Goal: Use online tool/utility: Utilize a website feature to perform a specific function

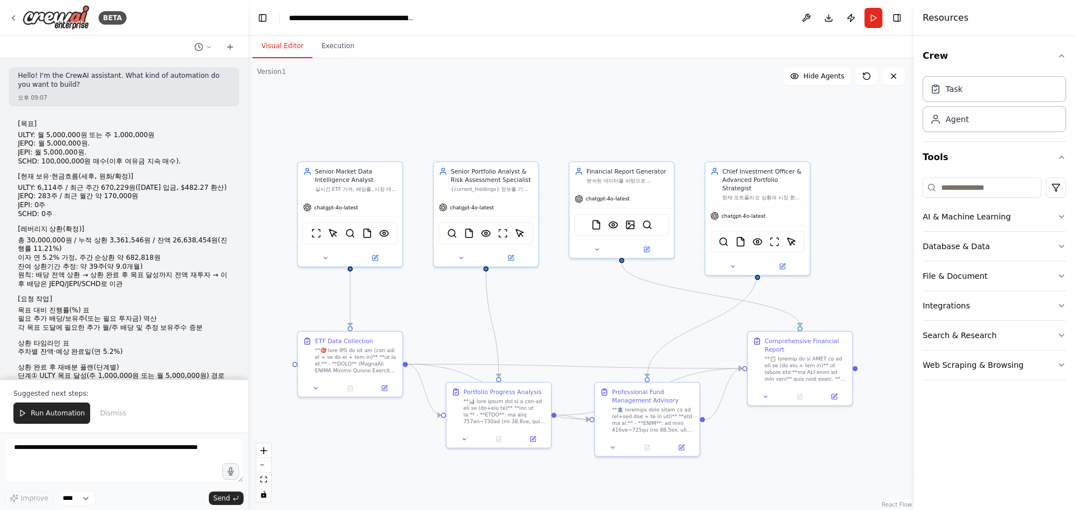
scroll to position [37901, 0]
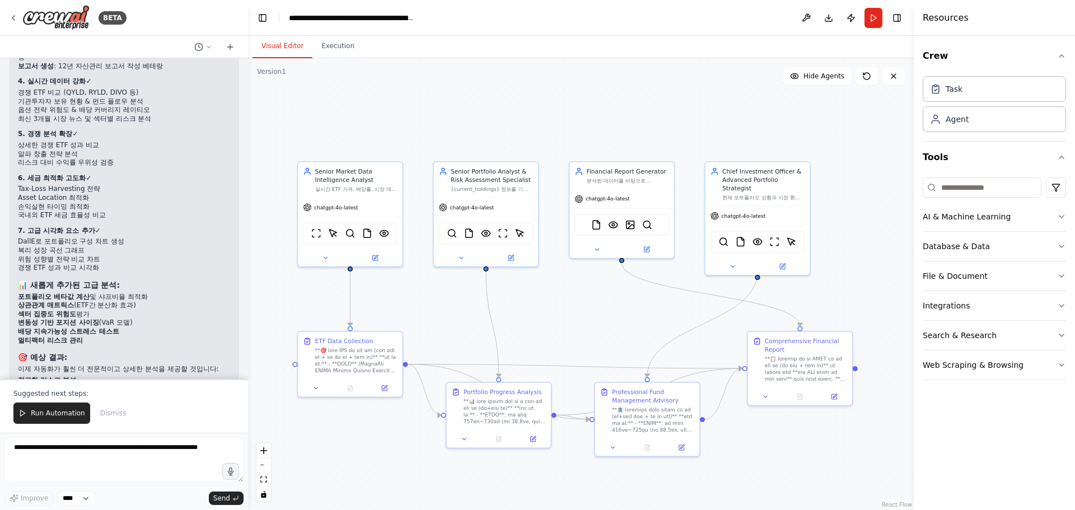
click at [247, 62] on div "BETA Hello! I'm the CrewAI assistant. What kind of automation do you want to bu…" at bounding box center [124, 255] width 248 height 510
click at [247, 62] on div at bounding box center [245, 255] width 4 height 510
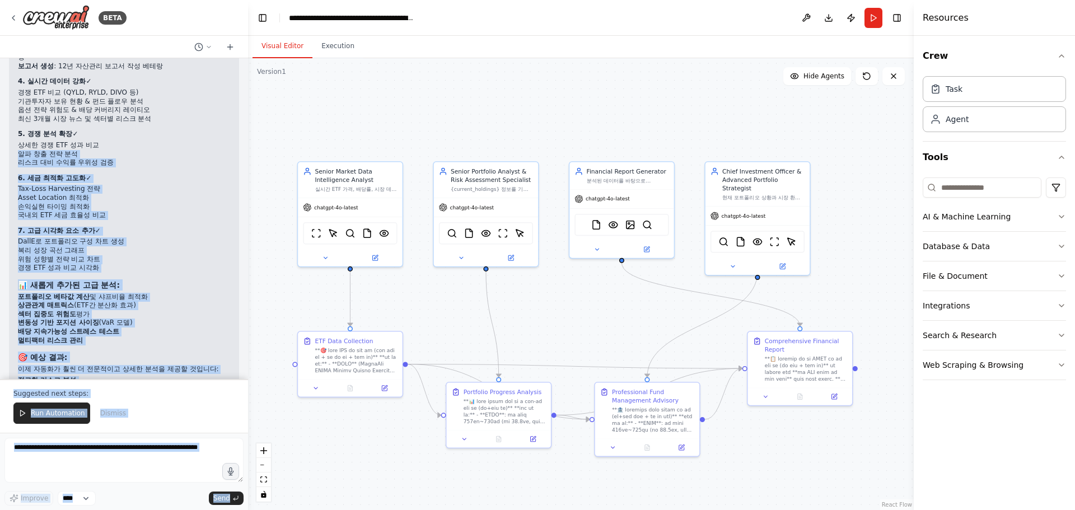
click at [191, 211] on li "국내외 ETF 세금 효율성 비교" at bounding box center [124, 215] width 212 height 9
click at [195, 203] on li "손익실현 타이밍 최적화" at bounding box center [124, 207] width 212 height 9
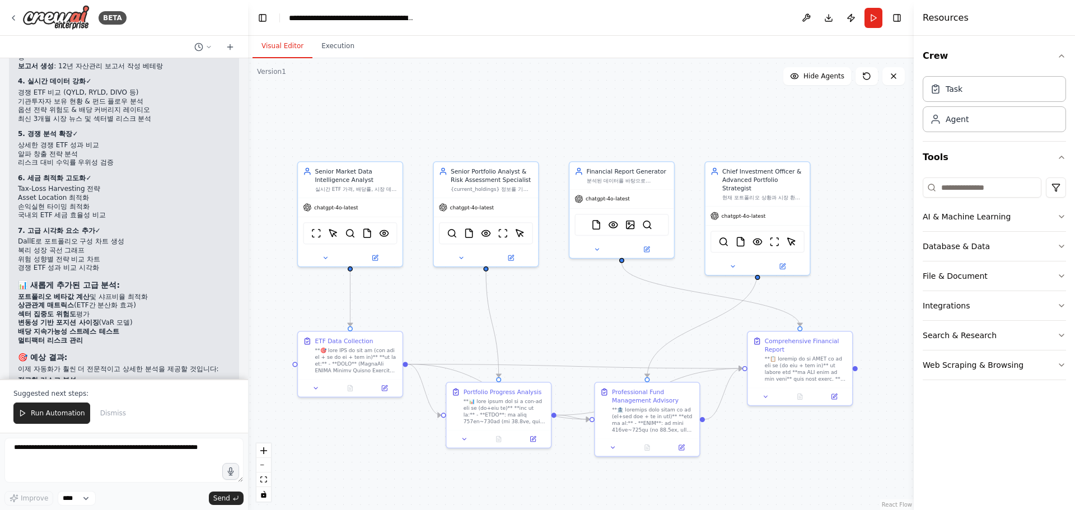
click at [245, 63] on div at bounding box center [245, 255] width 4 height 510
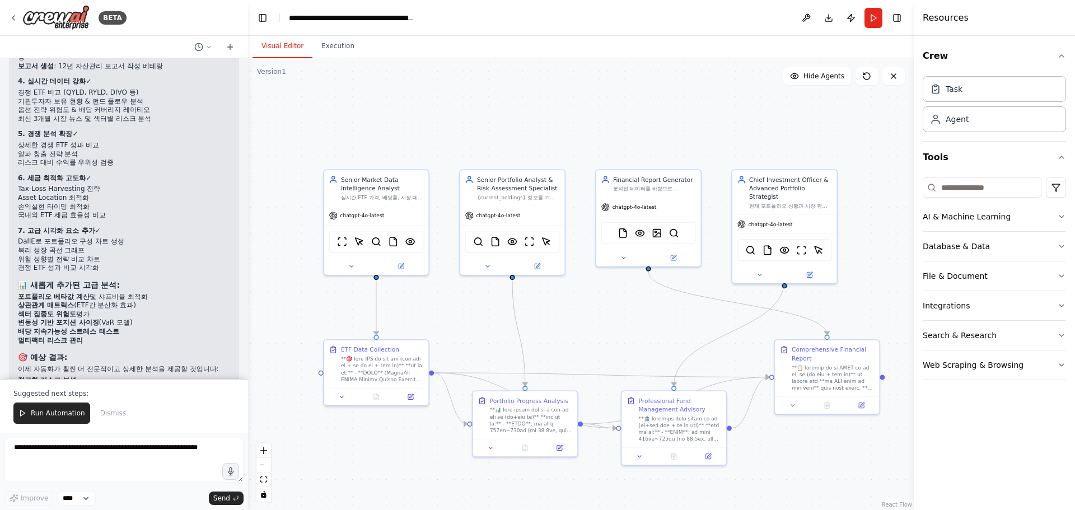
click at [485, 334] on div ".deletable-edge-delete-btn { width: 20px; height: 20px; border: 0px solid #ffff…" at bounding box center [580, 284] width 665 height 452
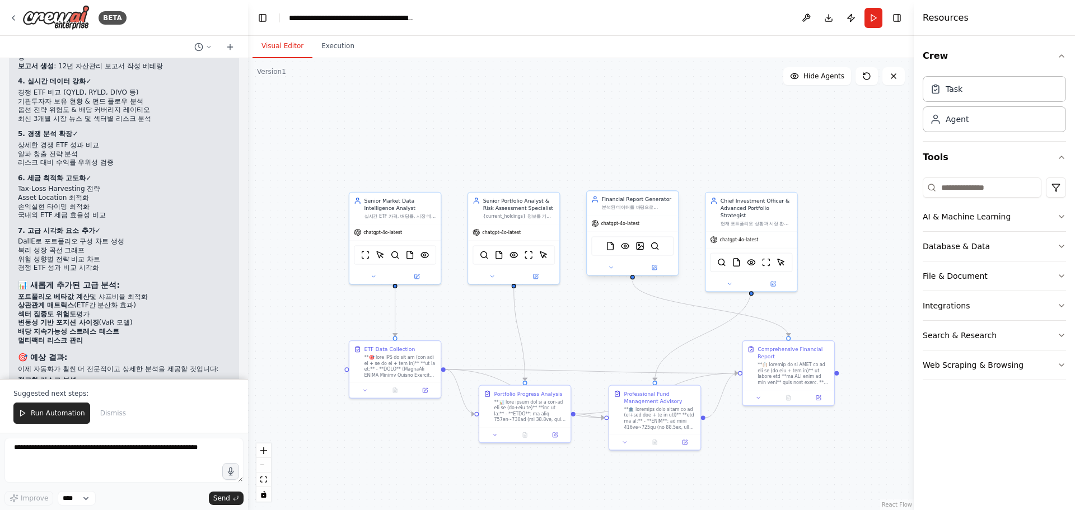
click at [631, 259] on div "FileReadTool VisionTool DallETool SerperDevTool" at bounding box center [632, 246] width 91 height 29
click at [612, 271] on button at bounding box center [611, 267] width 42 height 9
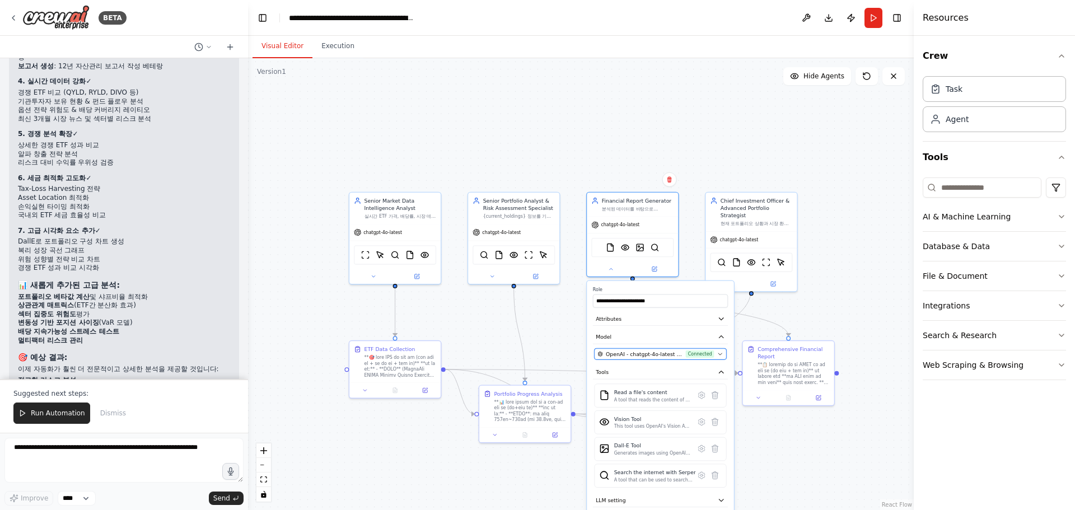
click at [689, 354] on span "Connected" at bounding box center [700, 353] width 29 height 7
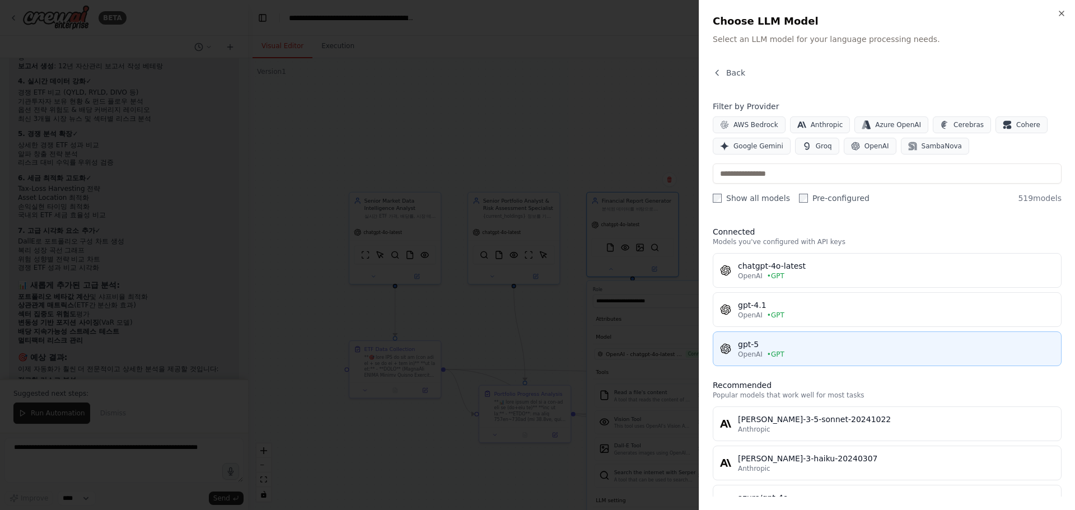
click at [773, 348] on div "gpt-5" at bounding box center [896, 344] width 316 height 11
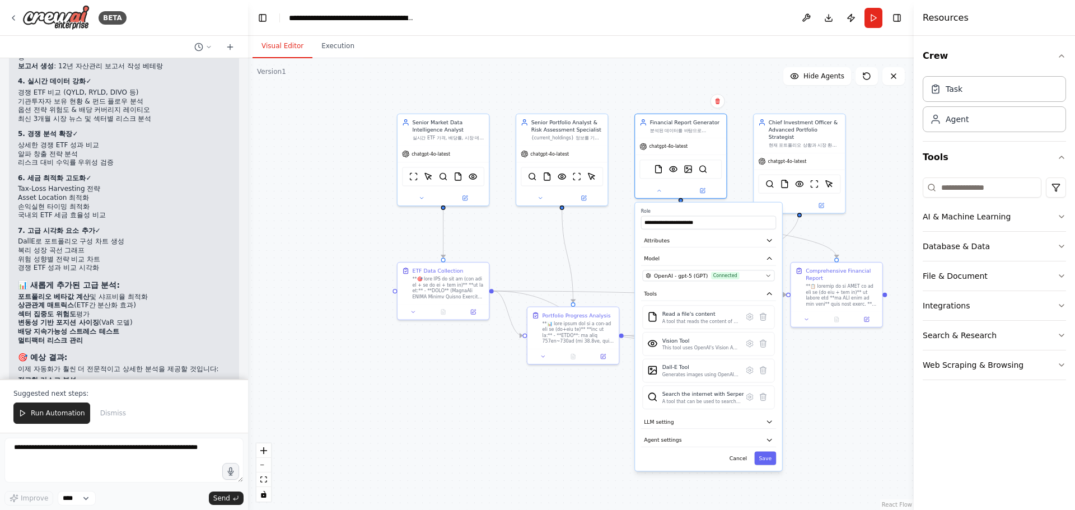
drag, startPoint x: 799, startPoint y: 458, endPoint x: 847, endPoint y: 379, distance: 92.0
click at [847, 379] on div ".deletable-edge-delete-btn { width: 20px; height: 20px; border: 0px solid #ffff…" at bounding box center [580, 284] width 665 height 452
click at [769, 457] on button "Save" at bounding box center [765, 458] width 22 height 13
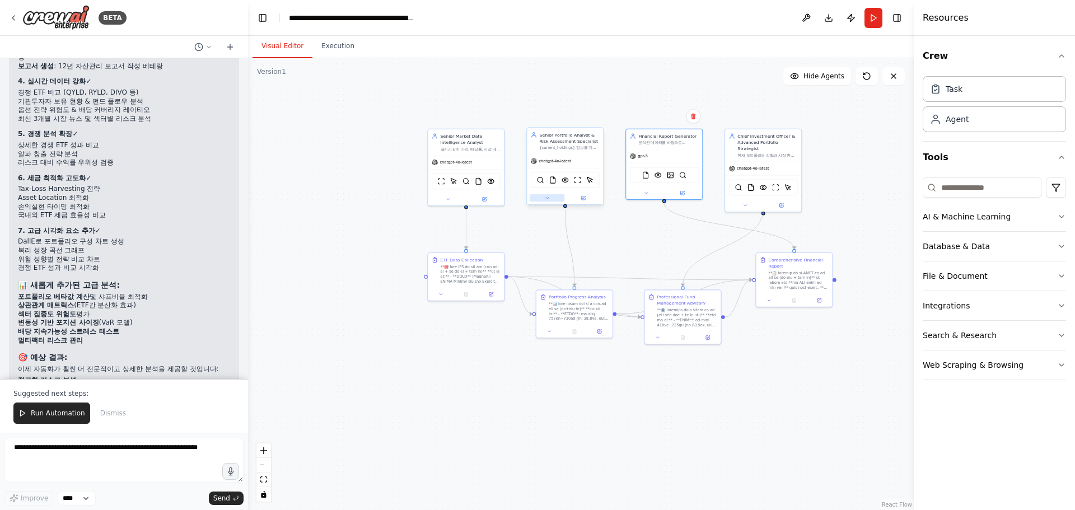
click at [551, 200] on button at bounding box center [546, 197] width 35 height 7
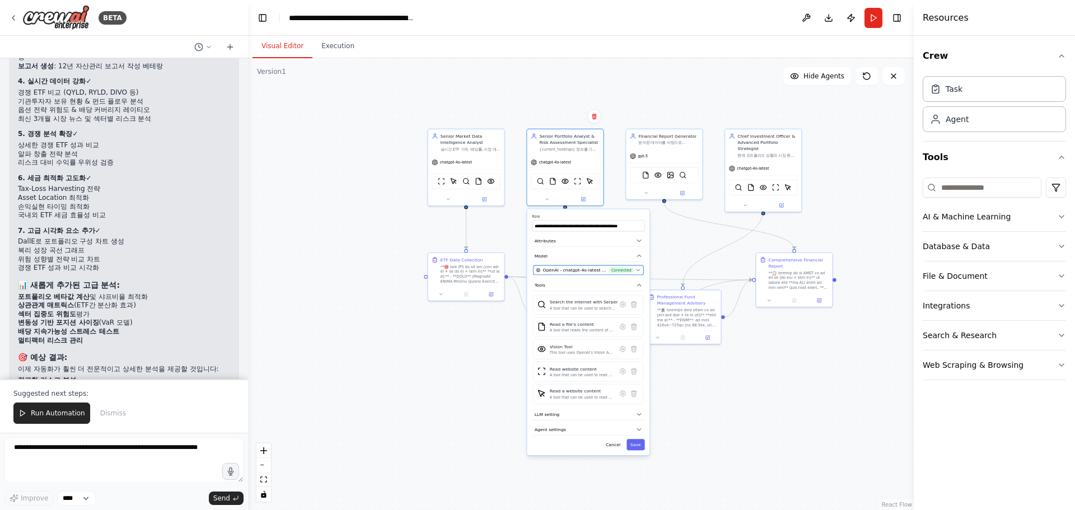
click at [613, 269] on span "Connected" at bounding box center [621, 270] width 24 height 6
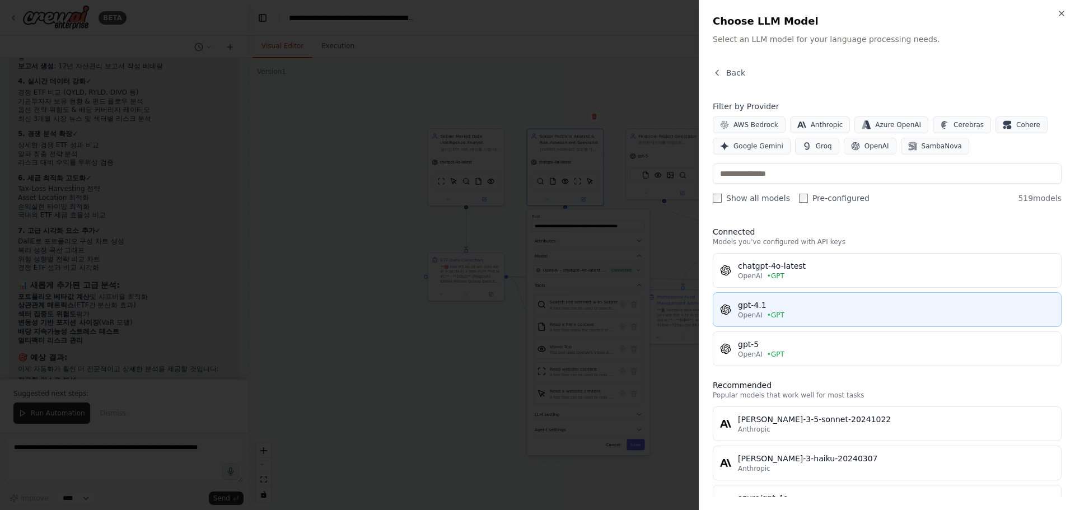
click at [825, 308] on div "gpt-4.1" at bounding box center [896, 304] width 316 height 11
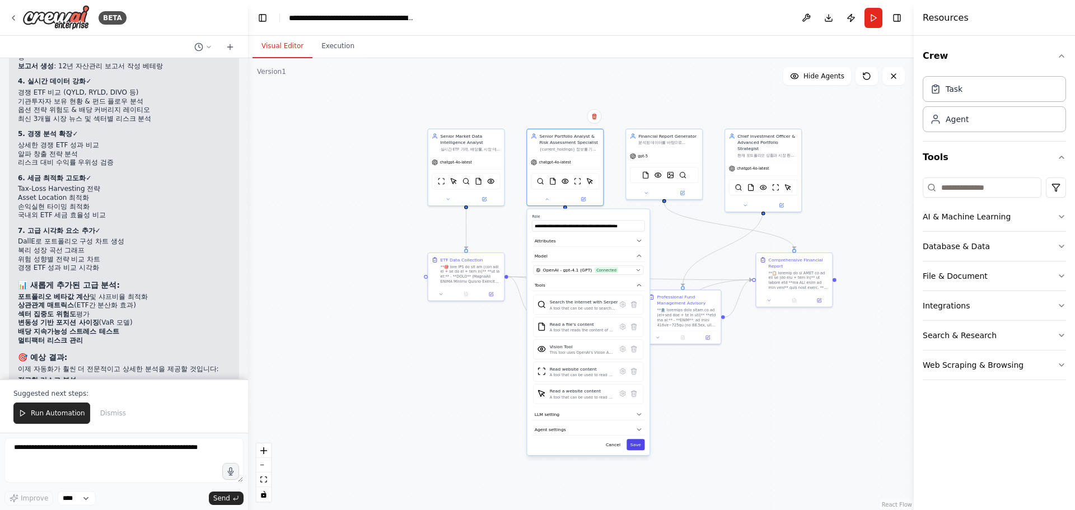
click at [638, 447] on button "Save" at bounding box center [635, 444] width 18 height 11
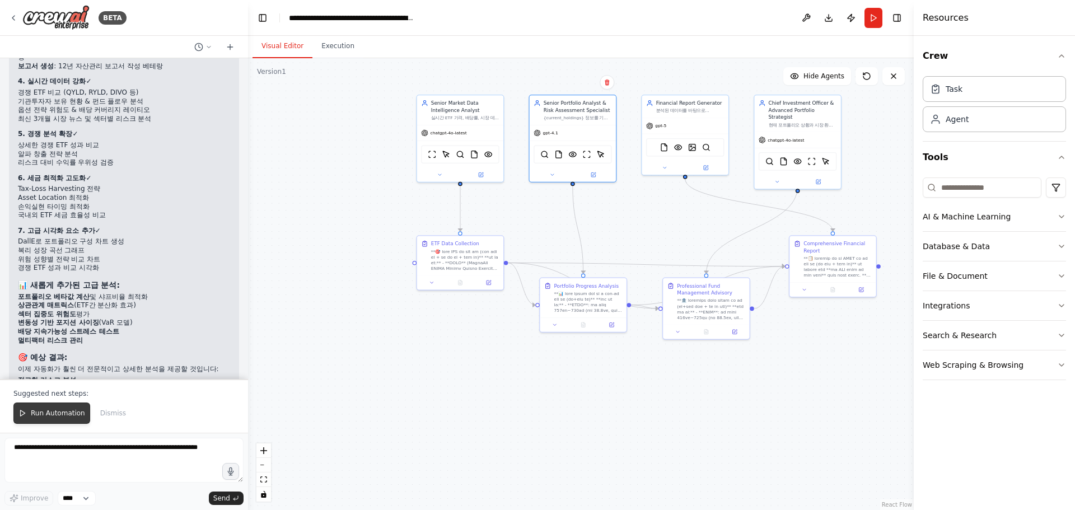
click at [55, 405] on button "Run Automation" at bounding box center [51, 412] width 77 height 21
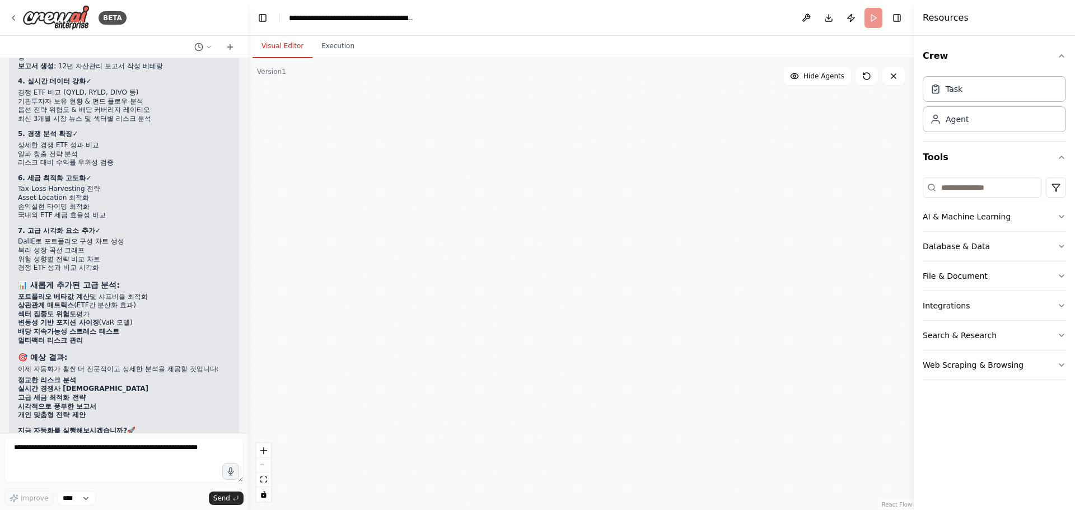
scroll to position [37848, 0]
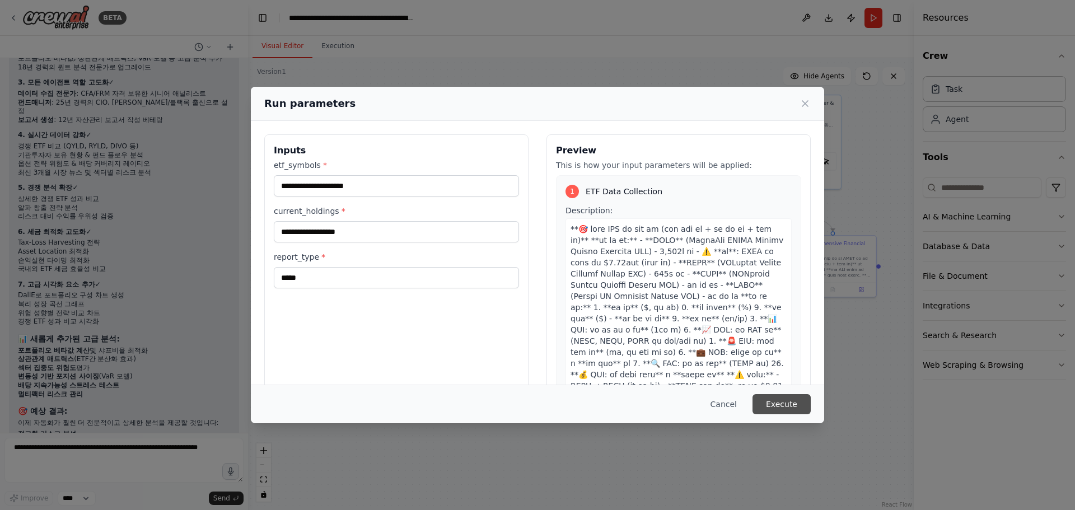
click at [796, 406] on button "Execute" at bounding box center [781, 404] width 58 height 20
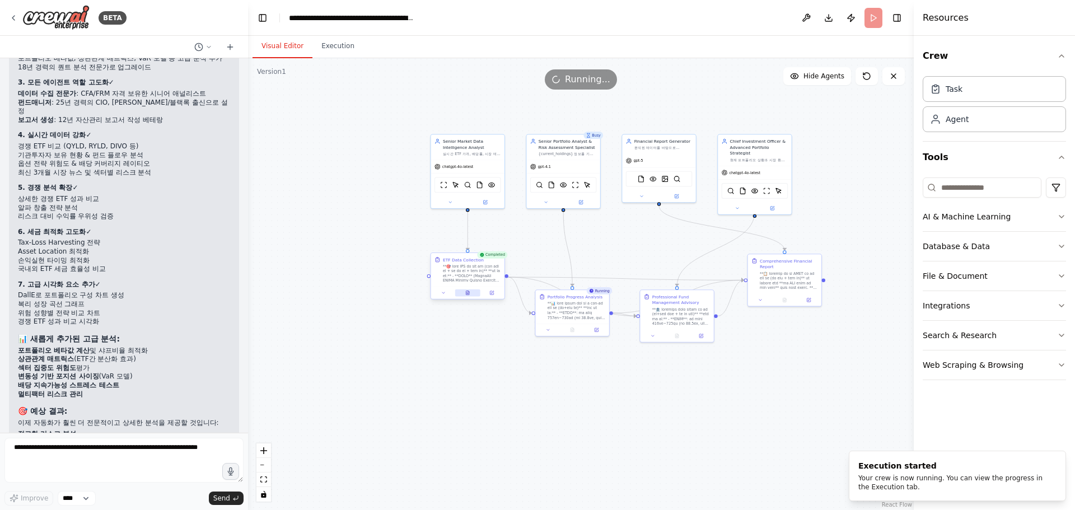
click at [467, 292] on icon at bounding box center [467, 293] width 3 height 4
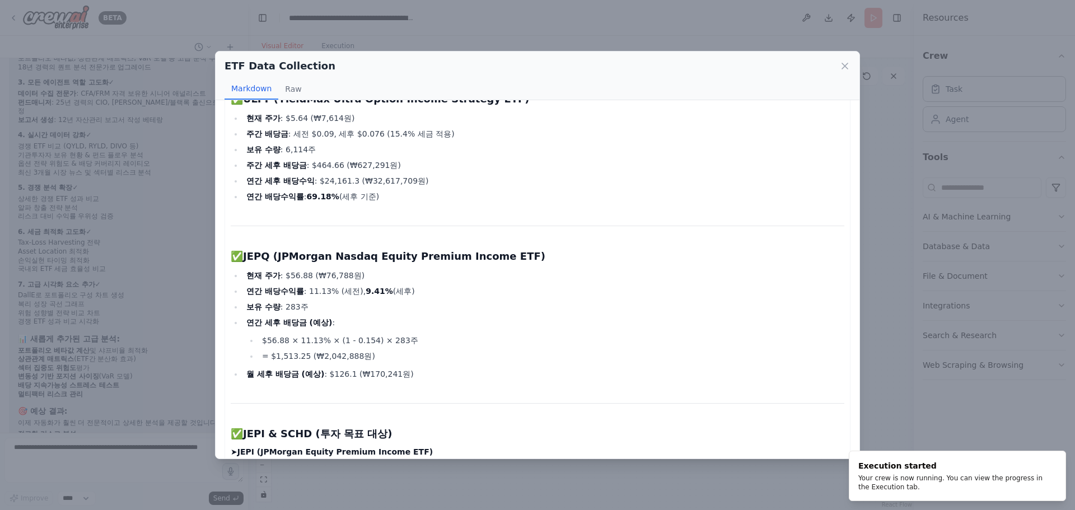
scroll to position [111, 0]
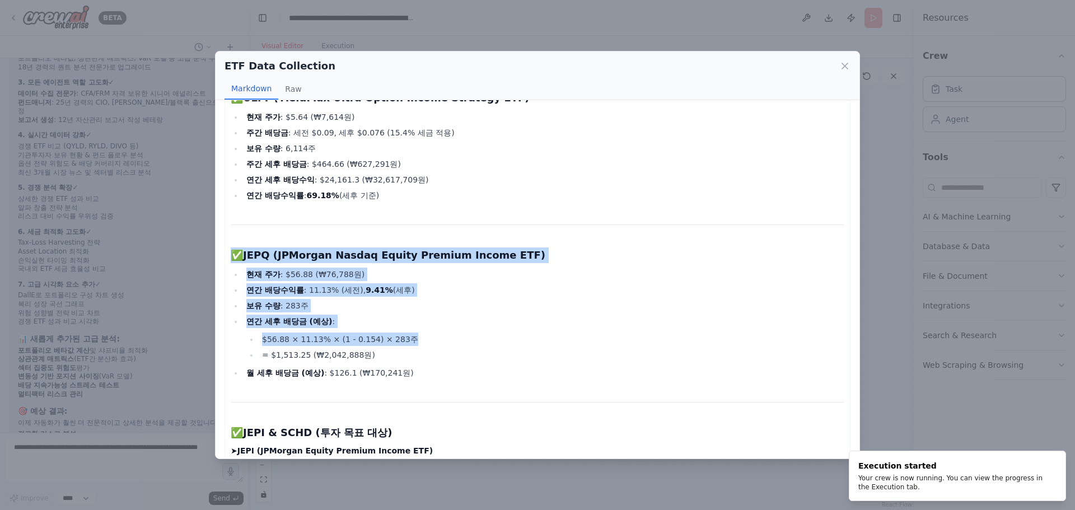
drag, startPoint x: 567, startPoint y: 222, endPoint x: 562, endPoint y: 345, distance: 122.6
click at [628, 201] on li "연간 배당수익률 : 69.18% (세후 기준)" at bounding box center [543, 195] width 601 height 13
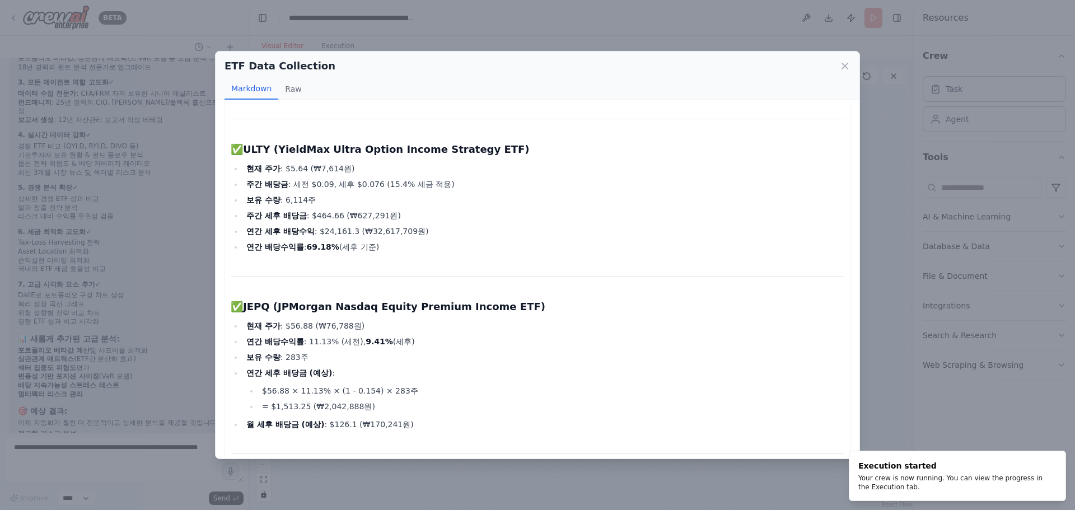
scroll to position [0, 0]
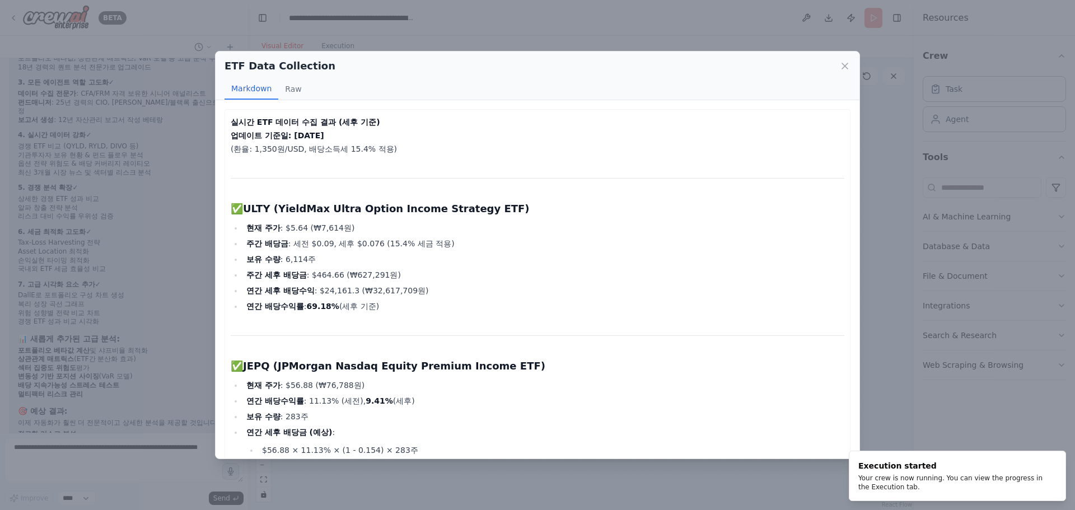
click at [850, 218] on div "실시간 ETF 데이터 수집 결과 (세후 기준) 업데이트 기준일: [DATE] (환율: 1,350원/USD, 배당소득세 15.4% 적용) ✅ U…" at bounding box center [537, 279] width 644 height 358
click at [842, 222] on div "실시간 ETF 데이터 수집 결과 (세후 기준) 업데이트 기준일: [DATE] (환율: 1,350원/USD, 배당소득세 15.4% 적용) ✅ U…" at bounding box center [537, 279] width 644 height 358
click at [849, 233] on div "실시간 ETF 데이터 수집 결과 (세후 기준) 업데이트 기준일: [DATE] (환율: 1,350원/USD, 배당소득세 15.4% 적용) ✅ U…" at bounding box center [537, 279] width 644 height 358
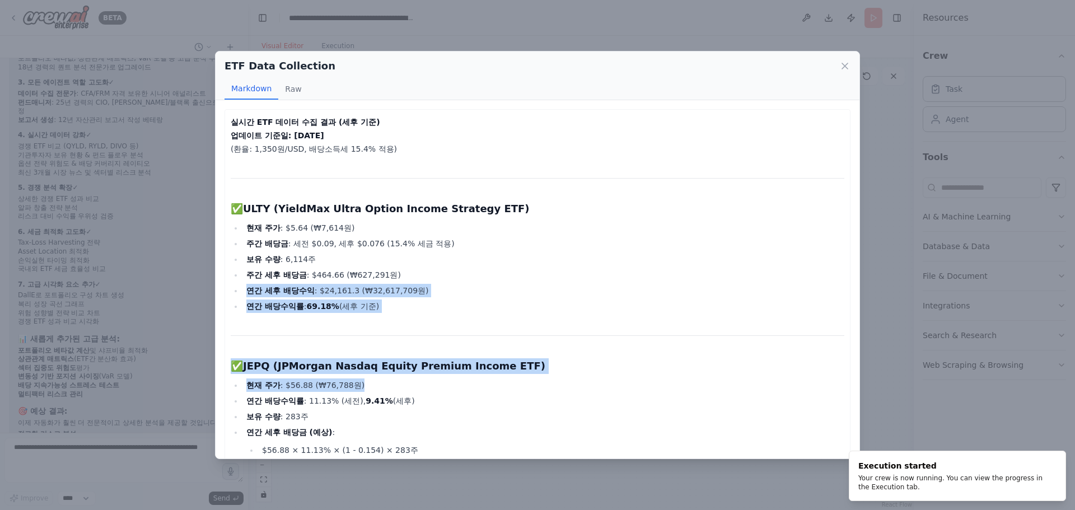
drag, startPoint x: 705, startPoint y: 392, endPoint x: 738, endPoint y: 276, distance: 119.9
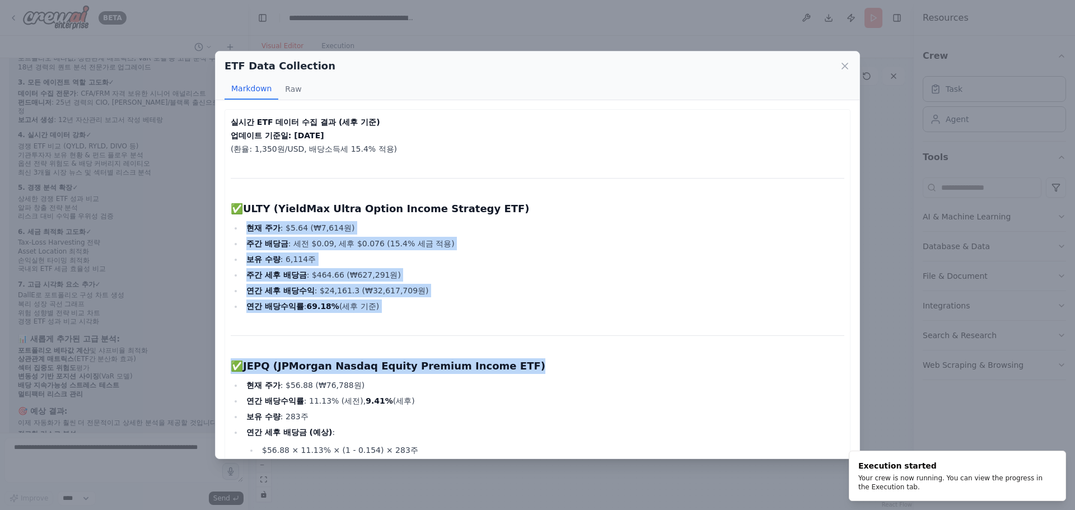
drag, startPoint x: 702, startPoint y: 356, endPoint x: 743, endPoint y: 211, distance: 151.1
click at [678, 394] on li "연간 배당수익률 : 11.13% (세전), 9.41% (세후)" at bounding box center [543, 400] width 601 height 13
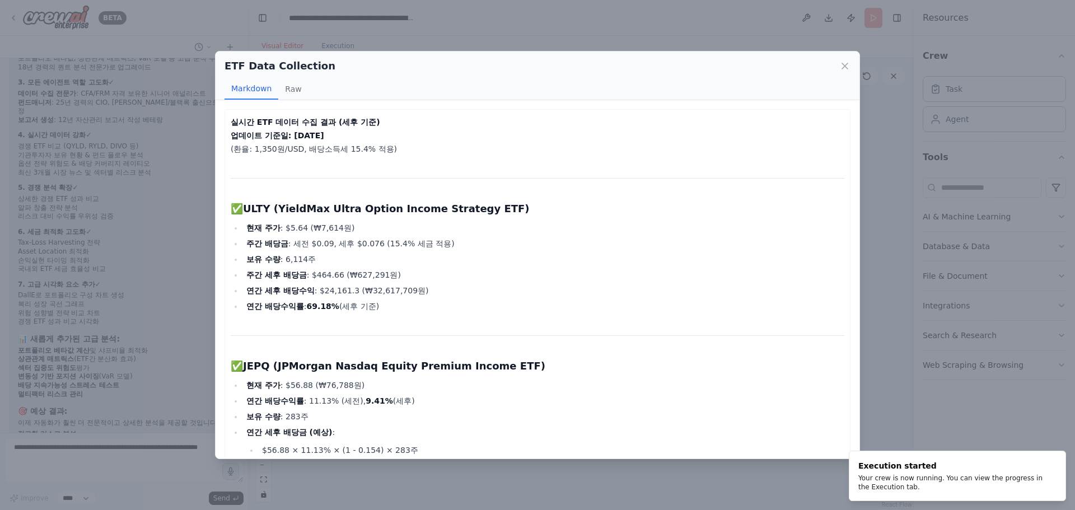
drag, startPoint x: 701, startPoint y: 402, endPoint x: 743, endPoint y: 248, distance: 160.1
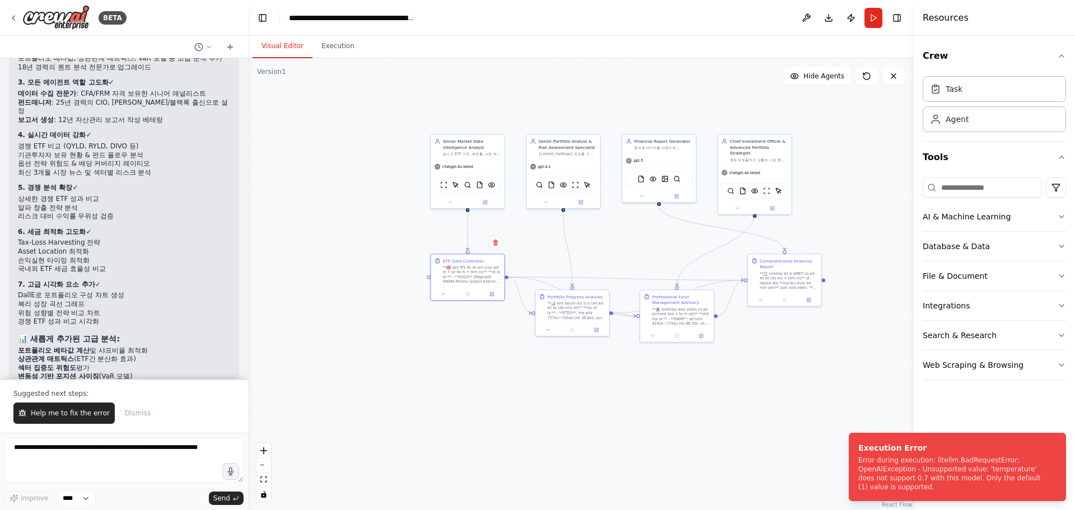
scroll to position [37901, 0]
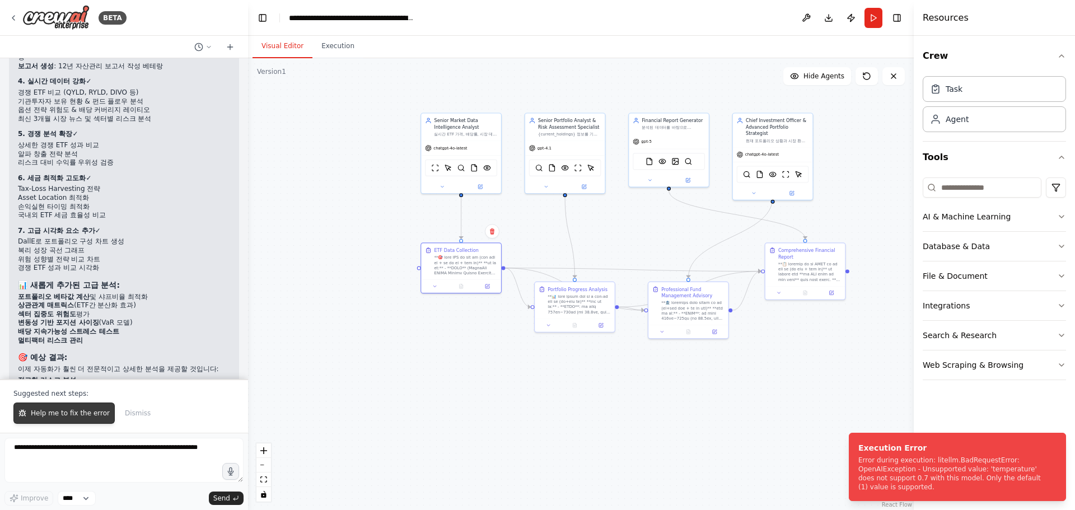
click at [55, 415] on span "Help me to fix the error" at bounding box center [70, 413] width 79 height 9
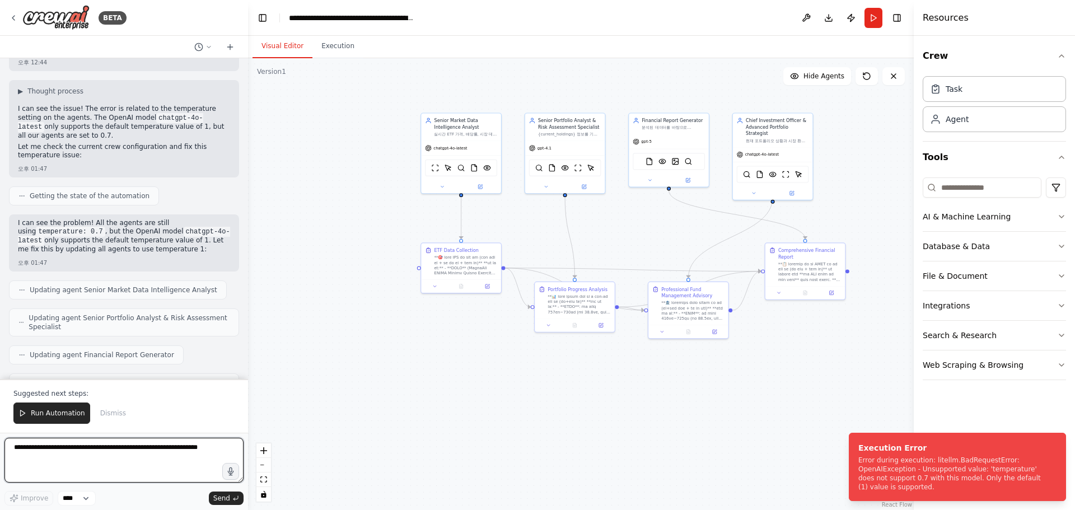
scroll to position [38347, 0]
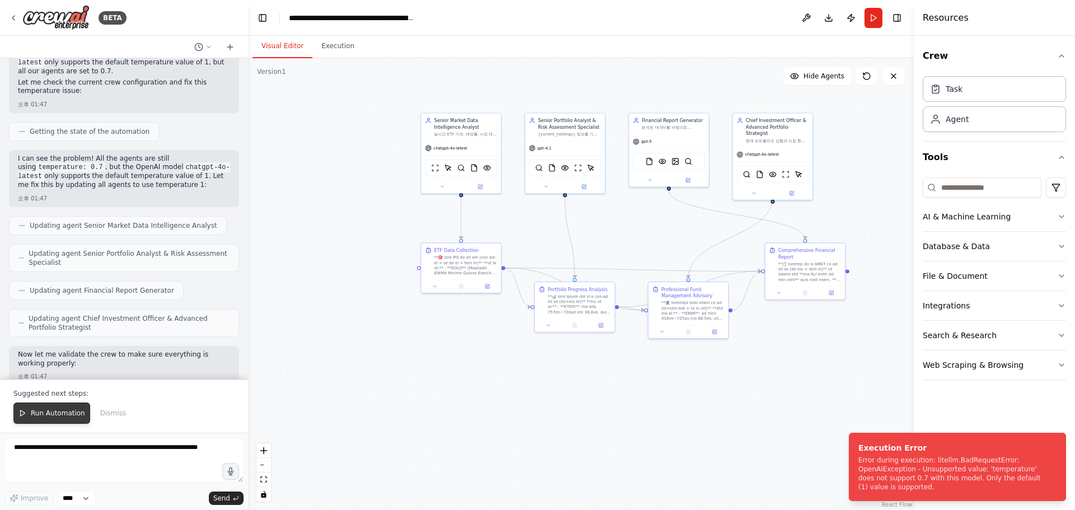
click at [45, 406] on button "Run Automation" at bounding box center [51, 412] width 77 height 21
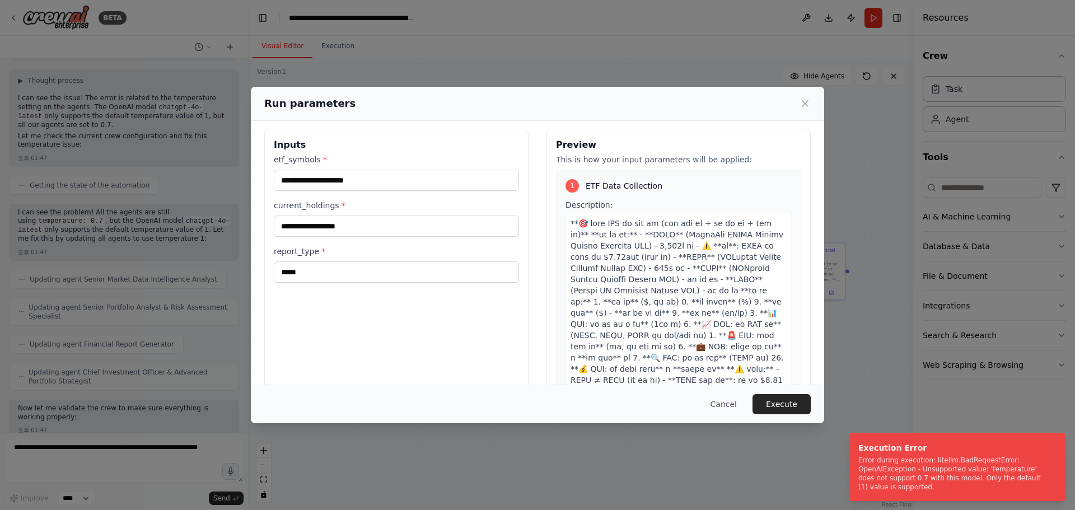
scroll to position [13, 0]
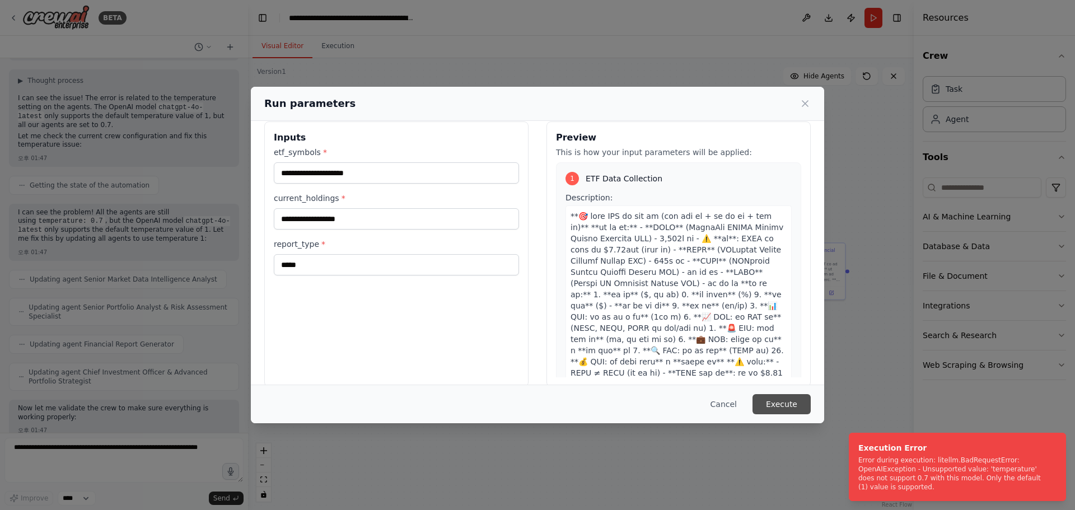
click at [791, 411] on button "Execute" at bounding box center [781, 404] width 58 height 20
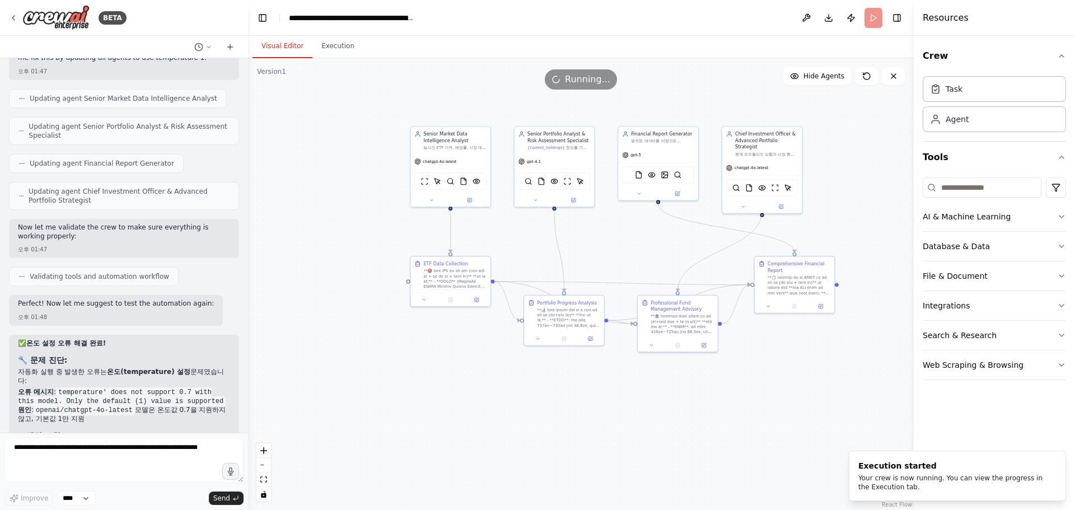
drag, startPoint x: 695, startPoint y: 387, endPoint x: 684, endPoint y: 400, distance: 17.1
click at [684, 400] on div ".deletable-edge-delete-btn { width: 20px; height: 20px; border: 0px solid #ffff…" at bounding box center [580, 284] width 665 height 452
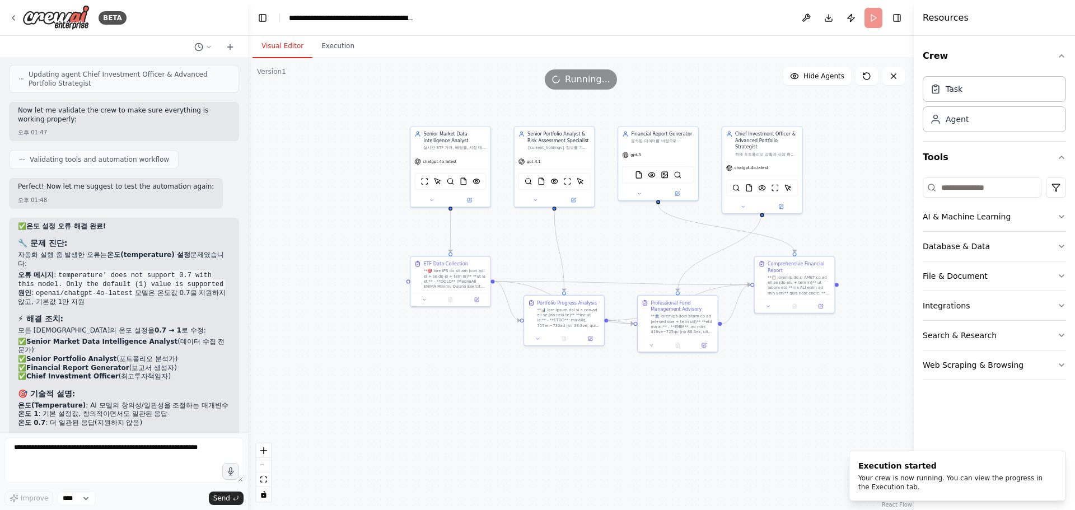
scroll to position [38600, 0]
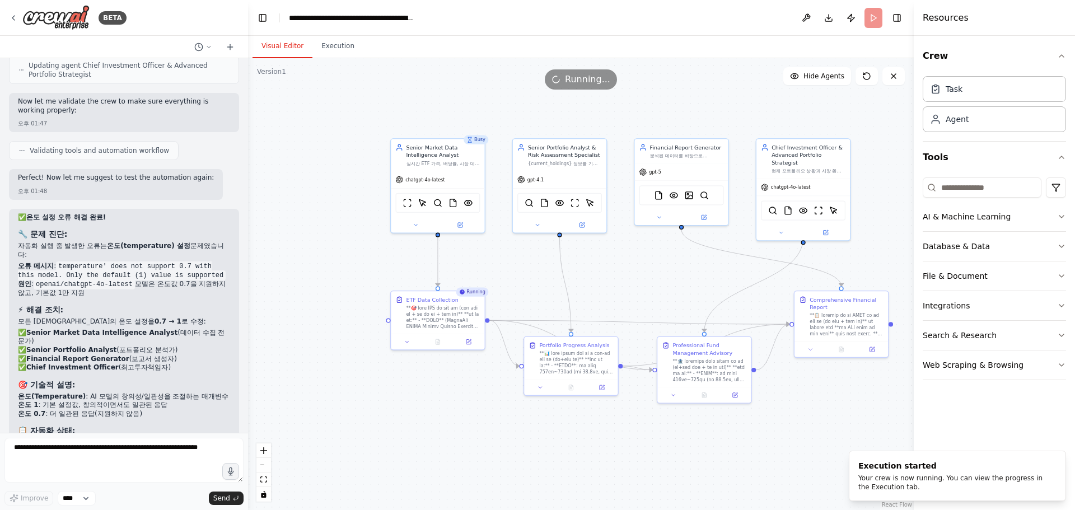
drag, startPoint x: 583, startPoint y: 419, endPoint x: 606, endPoint y: 465, distance: 51.1
click at [606, 465] on div ".deletable-edge-delete-btn { width: 20px; height: 20px; border: 0px solid #ffff…" at bounding box center [580, 284] width 665 height 452
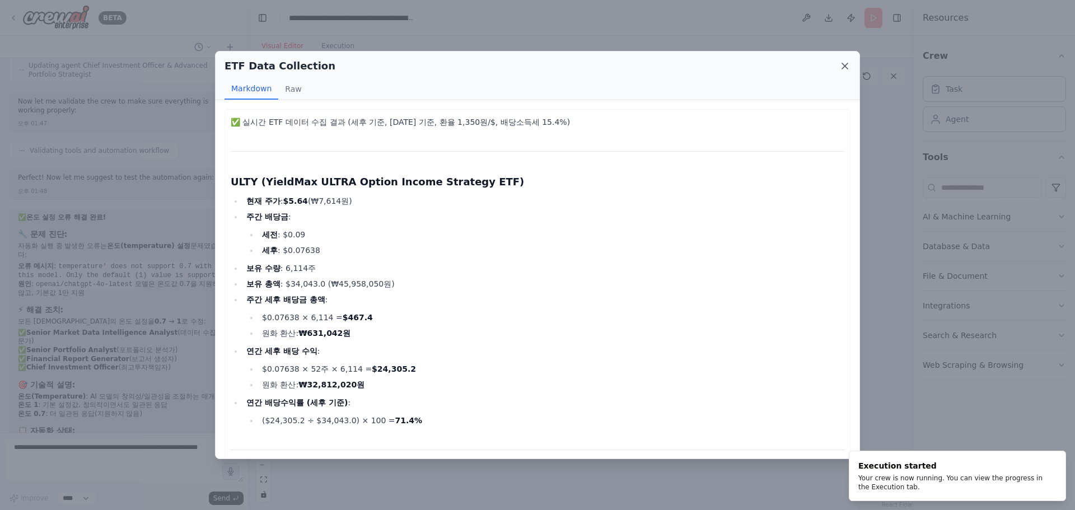
click at [841, 64] on icon at bounding box center [844, 65] width 11 height 11
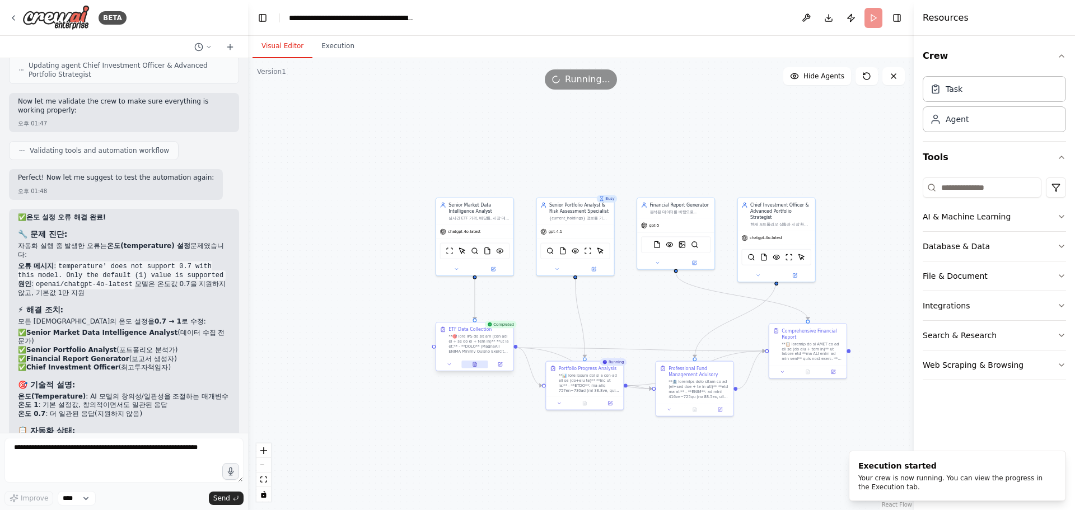
click at [477, 365] on button at bounding box center [474, 363] width 27 height 7
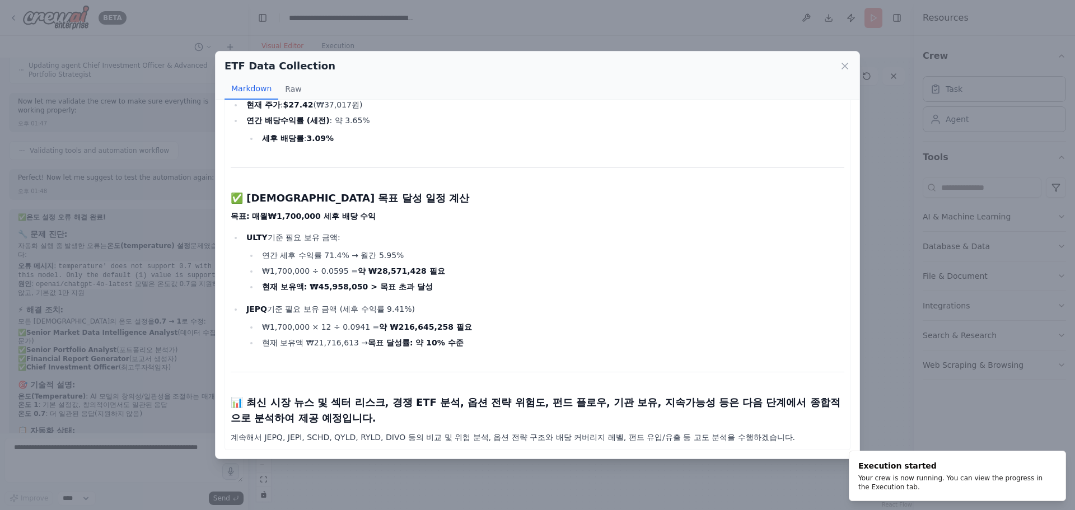
scroll to position [719, 0]
click at [855, 63] on div "ETF Data Collection Markdown Raw" at bounding box center [537, 75] width 644 height 49
click at [847, 58] on div "ETF Data Collection Markdown Raw" at bounding box center [537, 75] width 644 height 49
click at [850, 61] on icon at bounding box center [844, 65] width 11 height 11
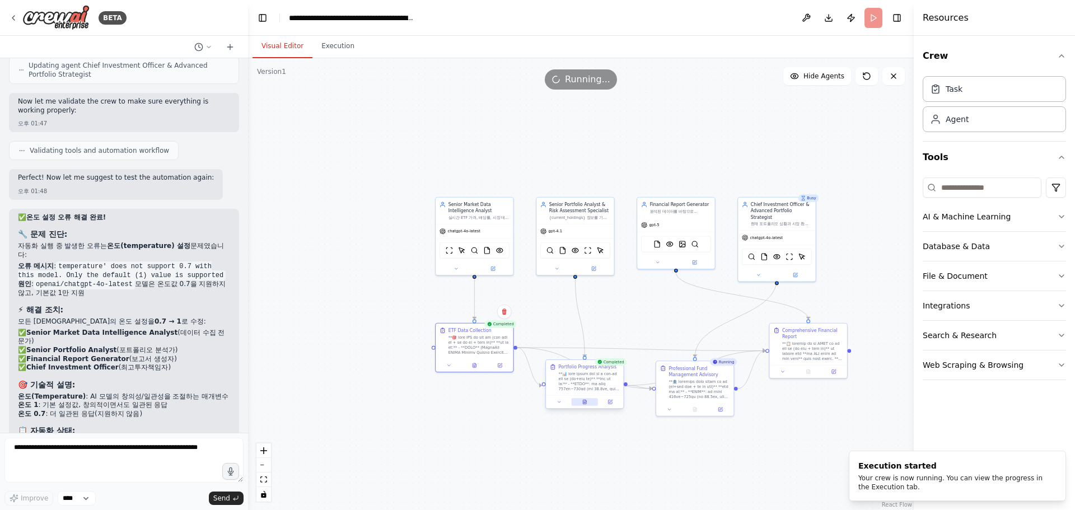
click at [587, 403] on icon at bounding box center [584, 401] width 5 height 5
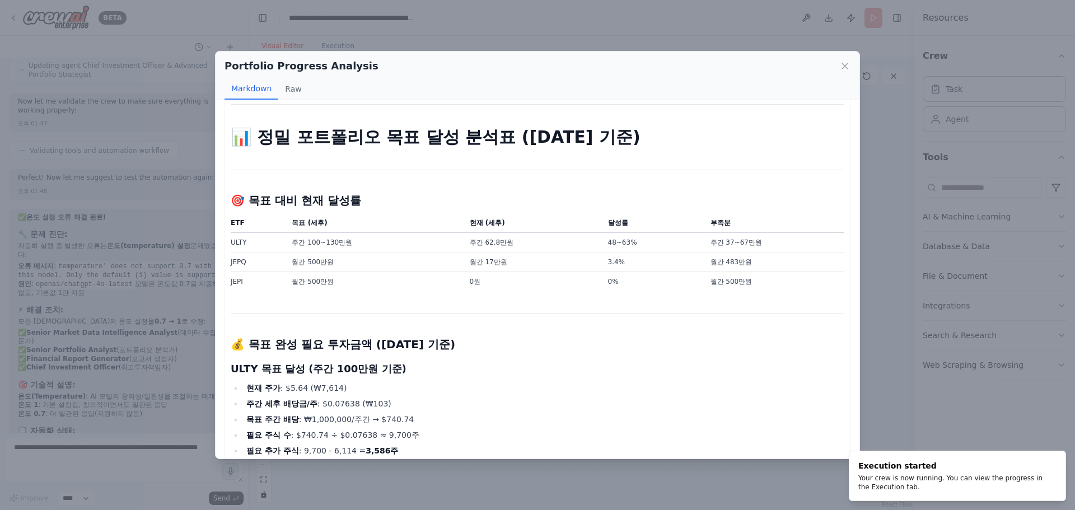
scroll to position [18, 0]
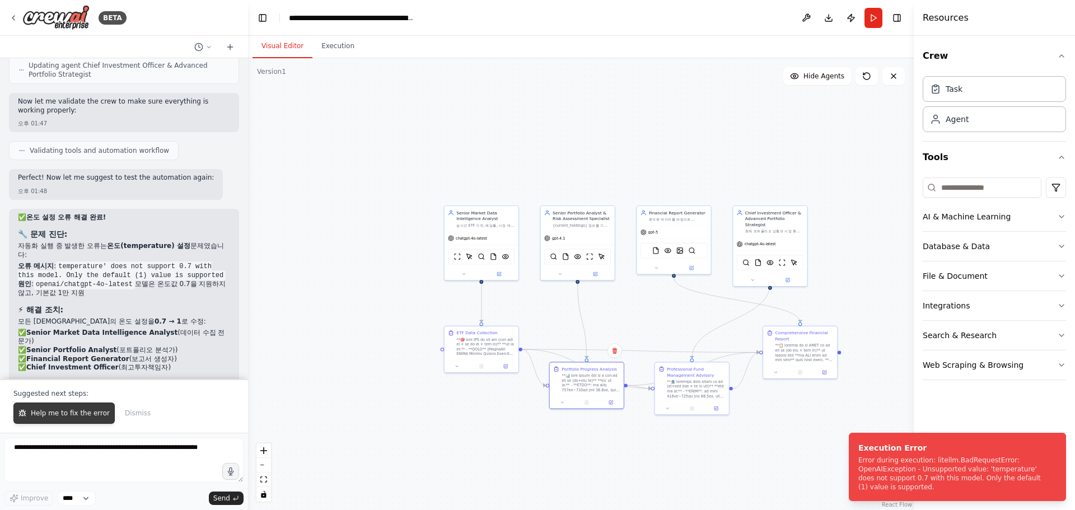
click at [53, 407] on button "Help me to fix the error" at bounding box center [63, 412] width 101 height 21
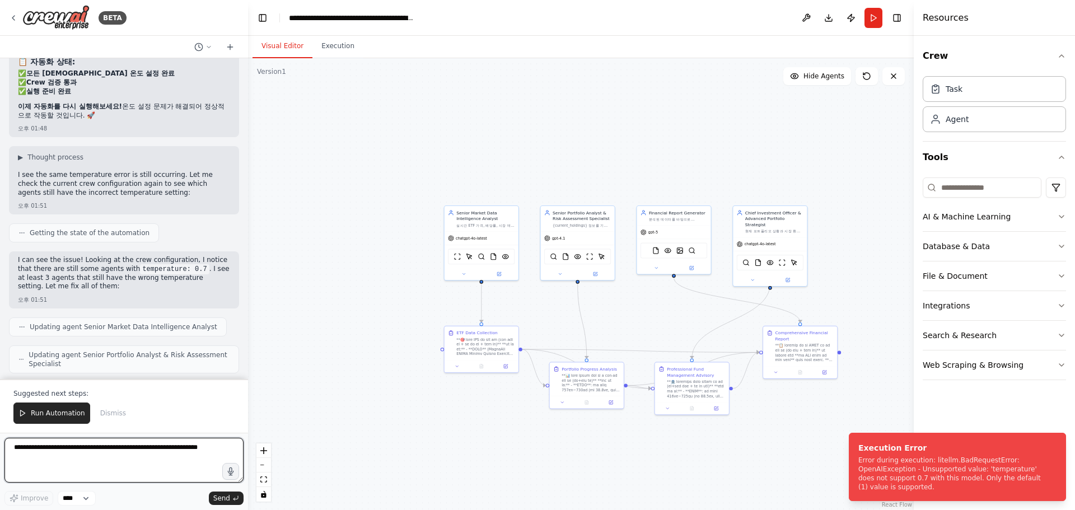
scroll to position [39033, 0]
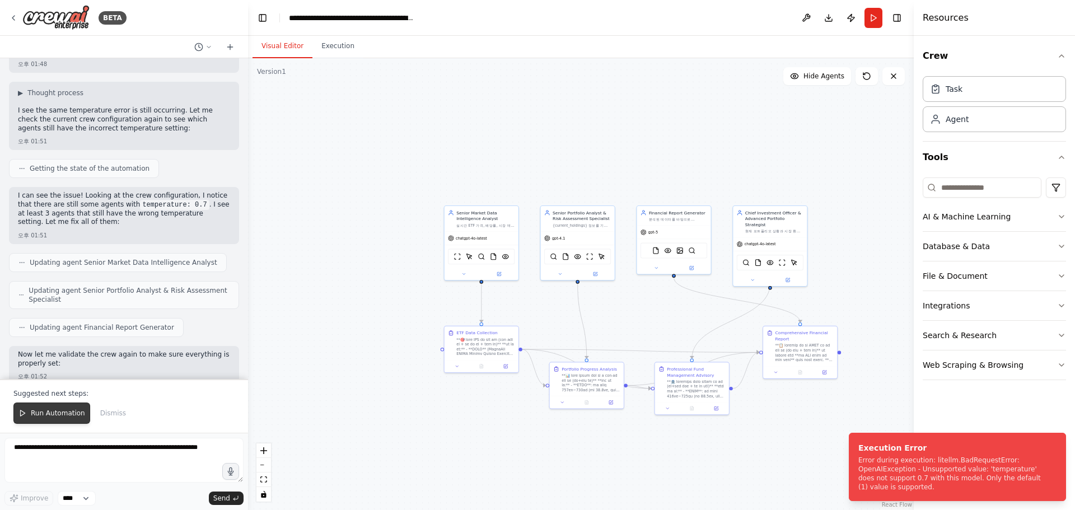
click at [40, 404] on button "Run Automation" at bounding box center [51, 412] width 77 height 21
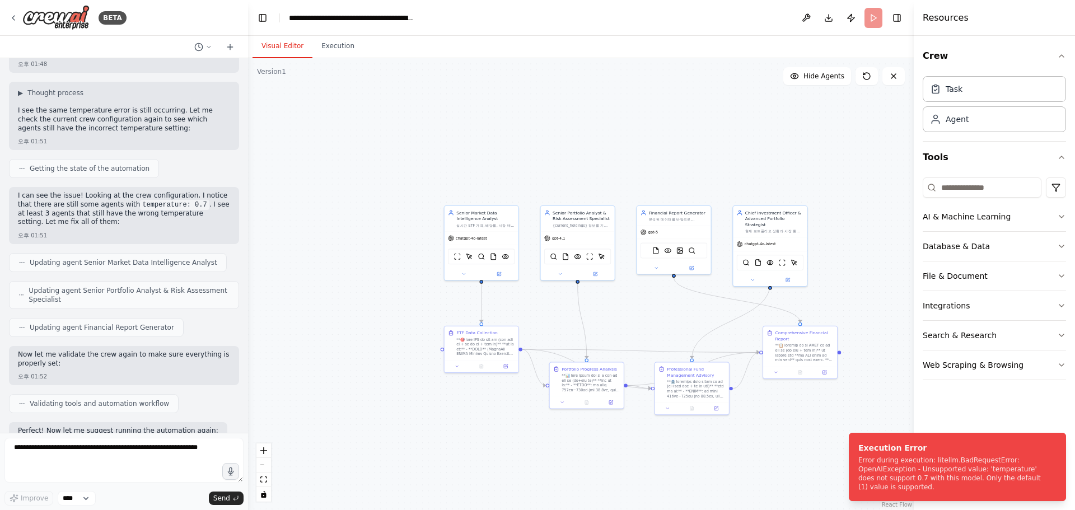
scroll to position [38979, 0]
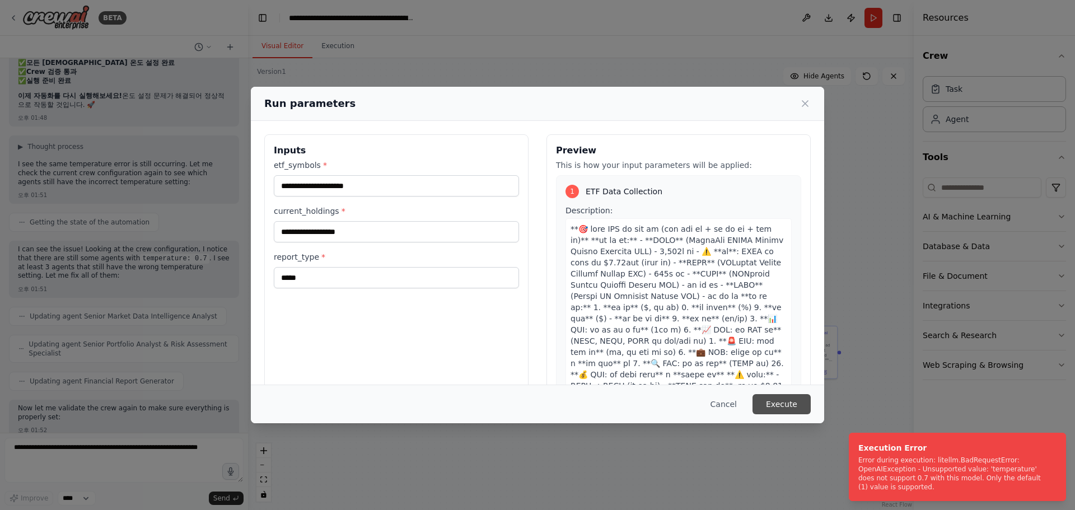
click at [801, 404] on button "Execute" at bounding box center [781, 404] width 58 height 20
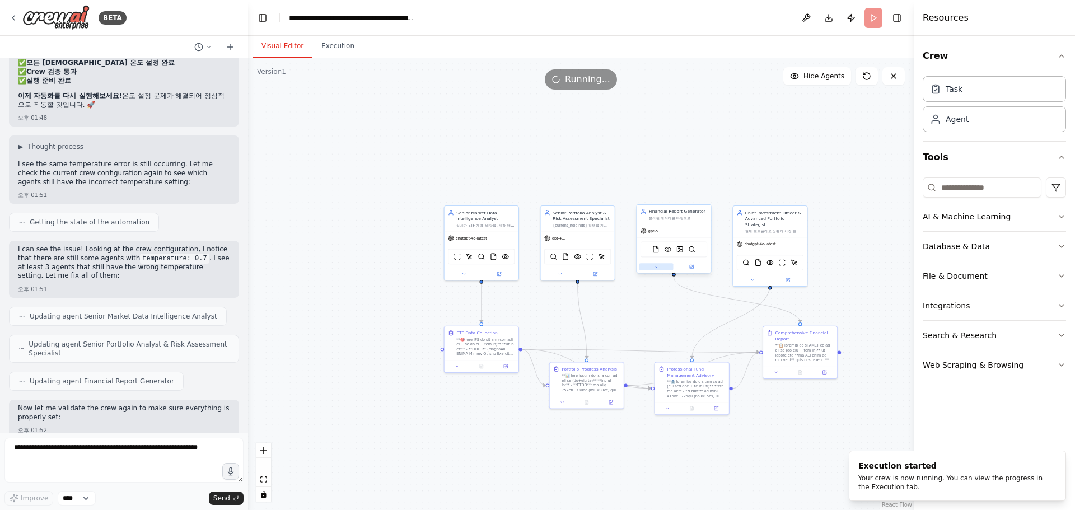
click at [656, 268] on icon at bounding box center [656, 266] width 5 height 5
click at [731, 334] on div "OpenAI - gpt-5 (GPT) Connected" at bounding box center [692, 337] width 95 height 6
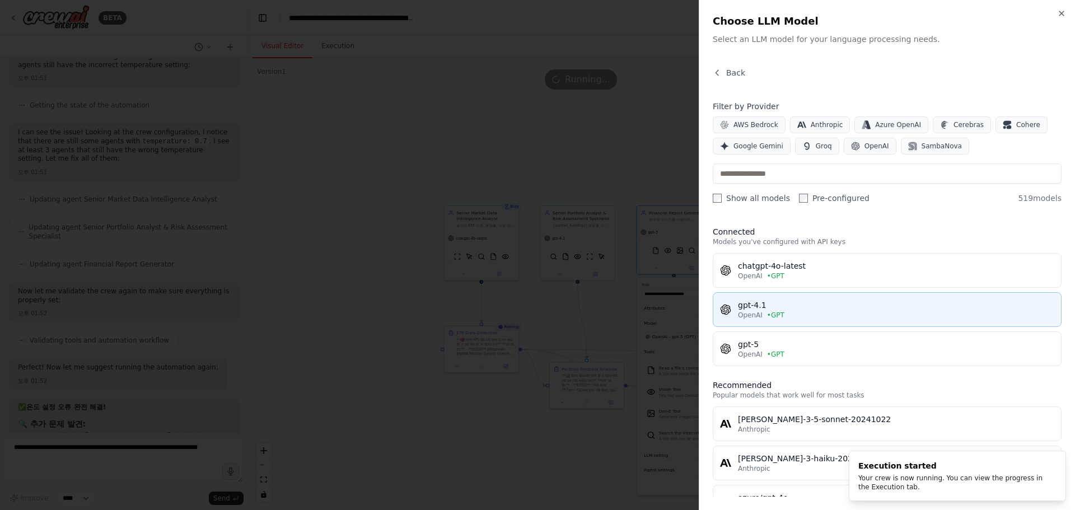
click at [750, 313] on span "OpenAI" at bounding box center [750, 315] width 25 height 9
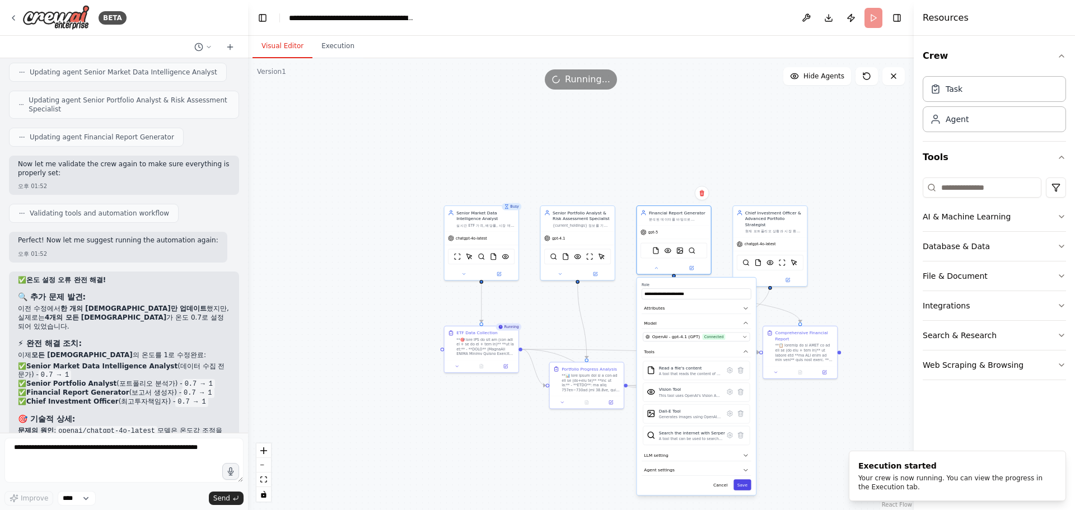
click at [748, 485] on button "Save" at bounding box center [741, 484] width 17 height 11
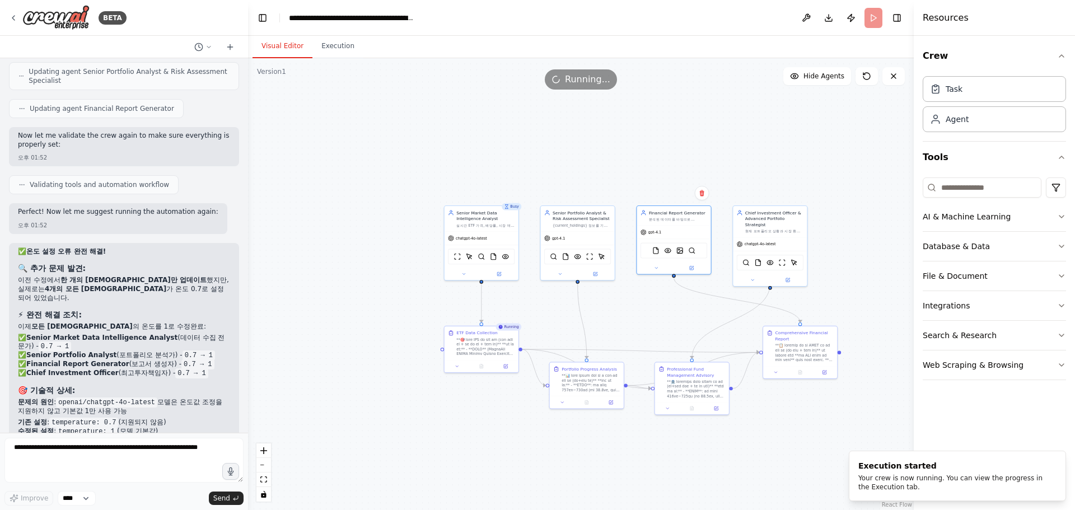
scroll to position [39260, 0]
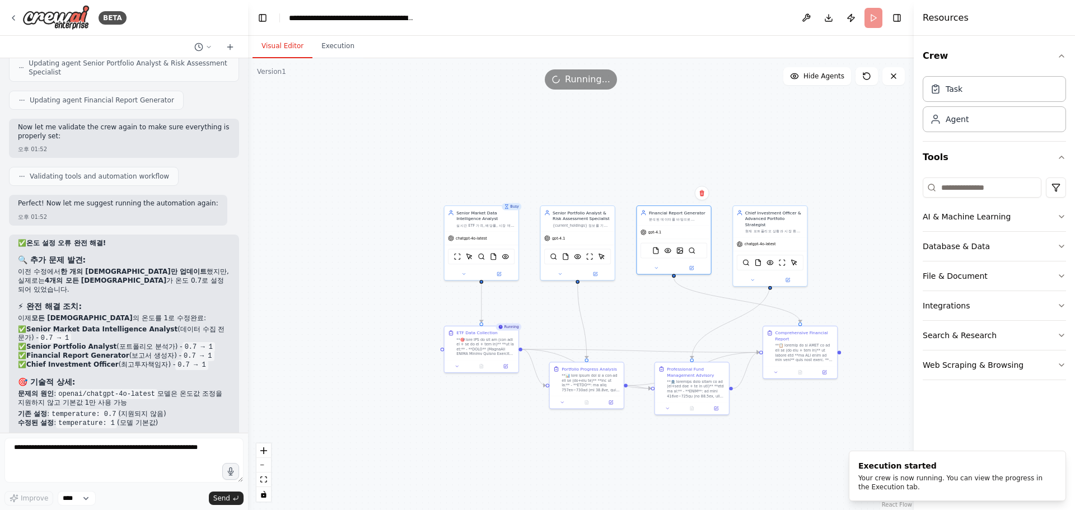
click at [646, 460] on div ".deletable-edge-delete-btn { width: 20px; height: 20px; border: 0px solid #ffff…" at bounding box center [580, 284] width 665 height 452
click at [481, 355] on div at bounding box center [485, 345] width 58 height 19
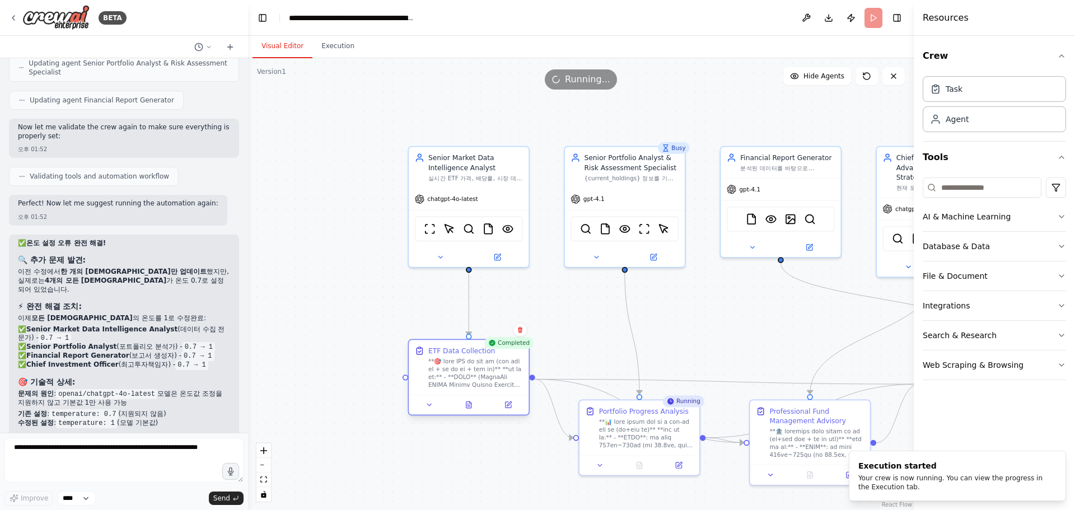
click at [480, 365] on div at bounding box center [475, 373] width 95 height 31
click at [467, 407] on icon at bounding box center [468, 404] width 5 height 7
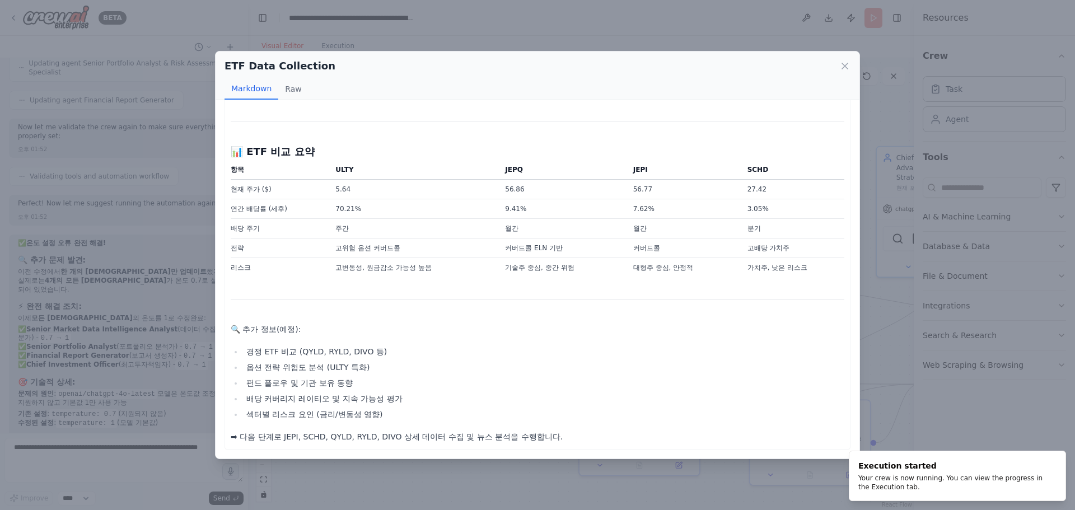
scroll to position [953, 0]
click at [838, 58] on div "ETF Data Collection Markdown Raw" at bounding box center [537, 75] width 644 height 49
click at [846, 60] on icon at bounding box center [844, 65] width 11 height 11
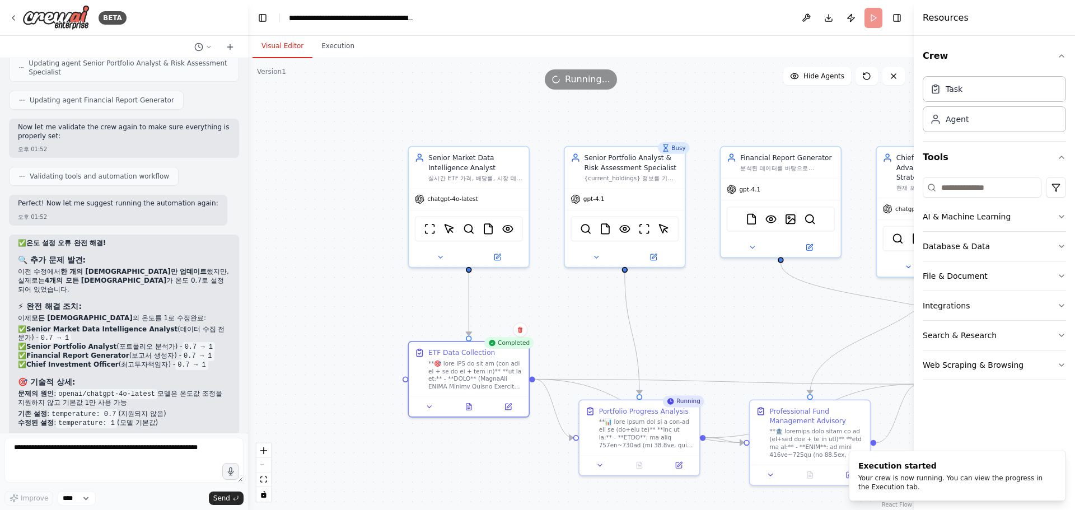
click at [724, 337] on div ".deletable-edge-delete-btn { width: 20px; height: 20px; border: 0px solid #ffff…" at bounding box center [580, 284] width 665 height 452
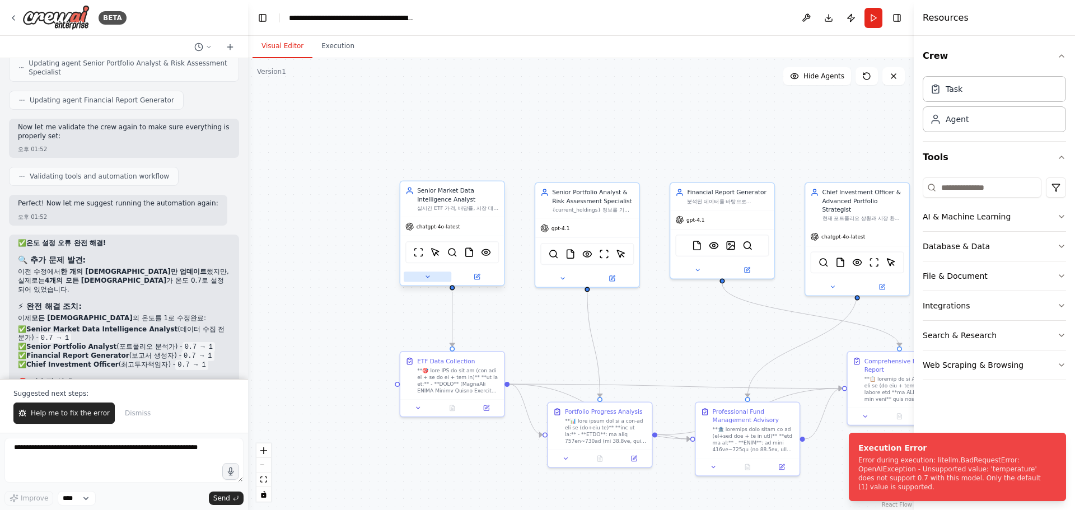
click at [433, 283] on div at bounding box center [452, 276] width 104 height 17
click at [434, 273] on button at bounding box center [428, 276] width 48 height 10
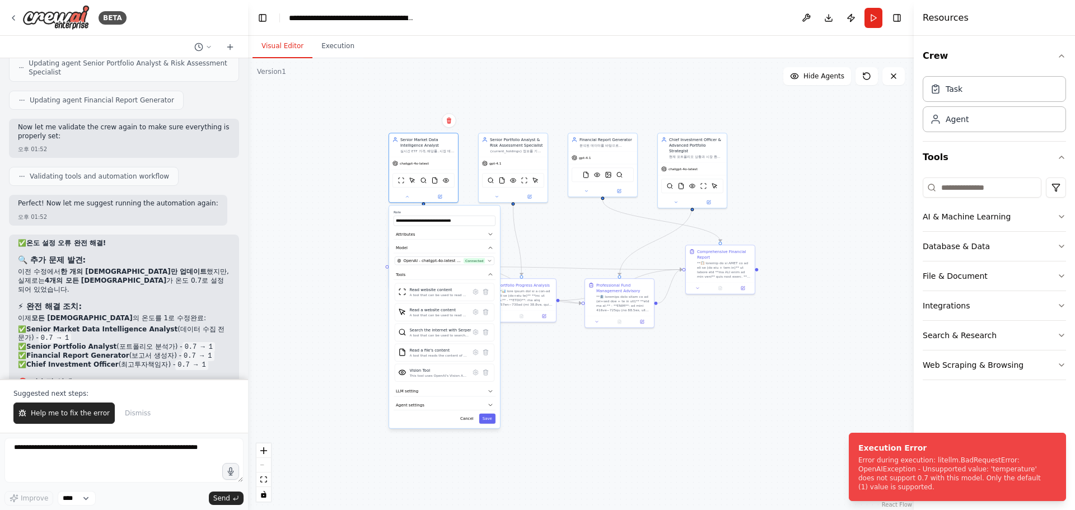
drag, startPoint x: 570, startPoint y: 211, endPoint x: 561, endPoint y: 82, distance: 129.6
click at [561, 82] on div ".deletable-edge-delete-btn { width: 20px; height: 20px; border: 0px solid #ffff…" at bounding box center [580, 284] width 665 height 452
click at [489, 393] on icon "button" at bounding box center [492, 394] width 6 height 6
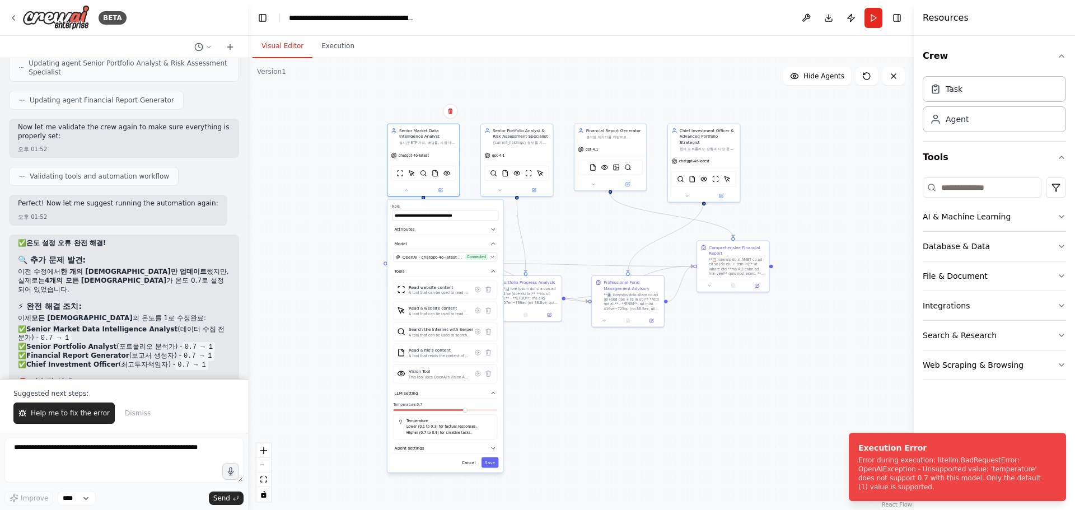
click at [490, 411] on span at bounding box center [445, 410] width 104 height 2
click at [492, 412] on div at bounding box center [445, 411] width 104 height 4
click at [497, 411] on div at bounding box center [445, 411] width 104 height 4
click at [497, 412] on span at bounding box center [494, 409] width 4 height 4
click at [492, 466] on button "Save" at bounding box center [489, 462] width 17 height 11
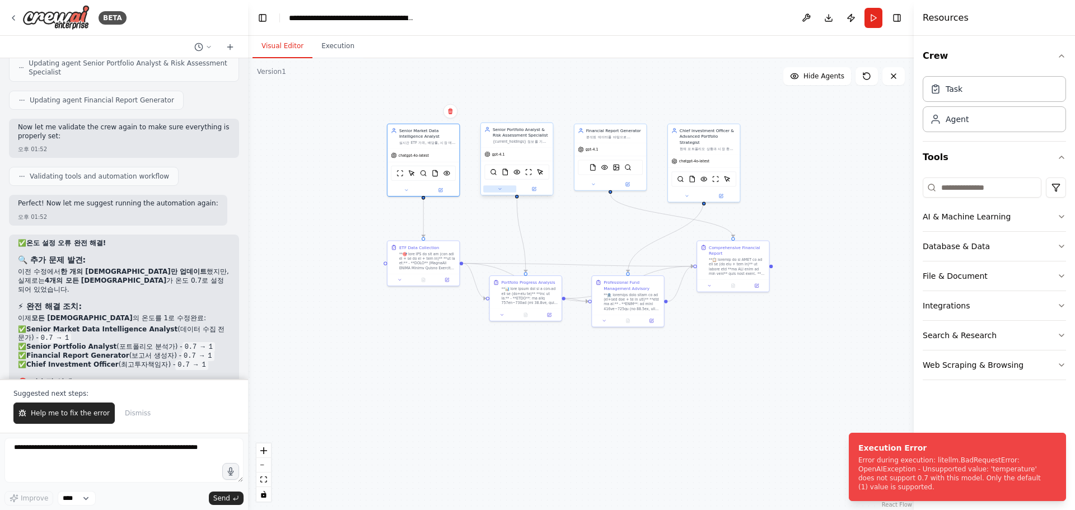
click at [501, 193] on div at bounding box center [517, 189] width 72 height 12
click at [503, 190] on button at bounding box center [499, 188] width 33 height 7
click at [585, 405] on icon "button" at bounding box center [587, 408] width 6 height 6
click at [588, 409] on icon "button" at bounding box center [587, 408] width 6 height 6
click at [585, 392] on icon "button" at bounding box center [587, 393] width 6 height 6
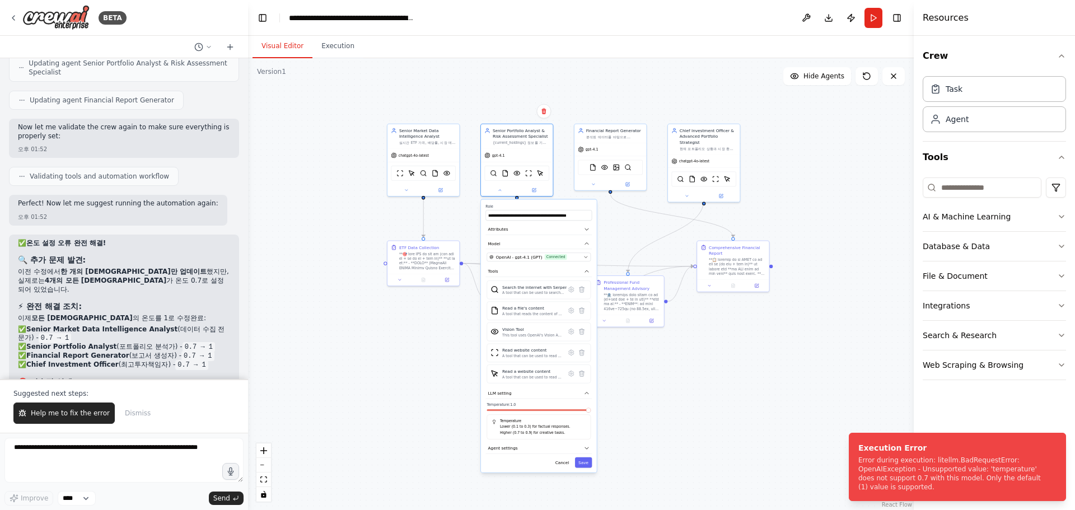
click at [590, 411] on span at bounding box center [538, 410] width 104 height 2
click at [585, 464] on button "Save" at bounding box center [583, 462] width 17 height 11
click at [593, 186] on button at bounding box center [592, 183] width 33 height 7
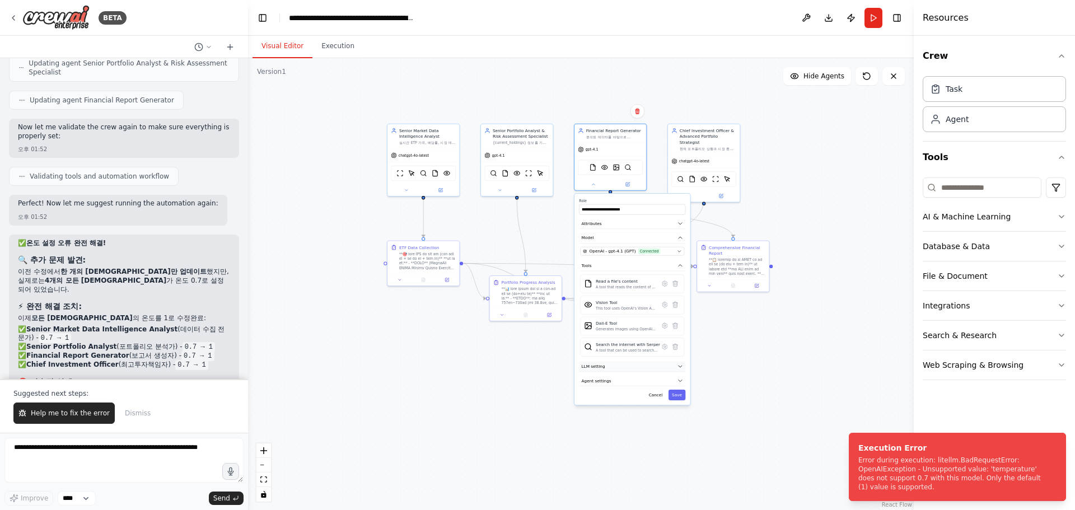
click at [680, 366] on icon "button" at bounding box center [679, 366] width 3 height 2
click at [684, 385] on span at bounding box center [681, 383] width 4 height 4
click at [652, 252] on span "Connected" at bounding box center [649, 251] width 22 height 6
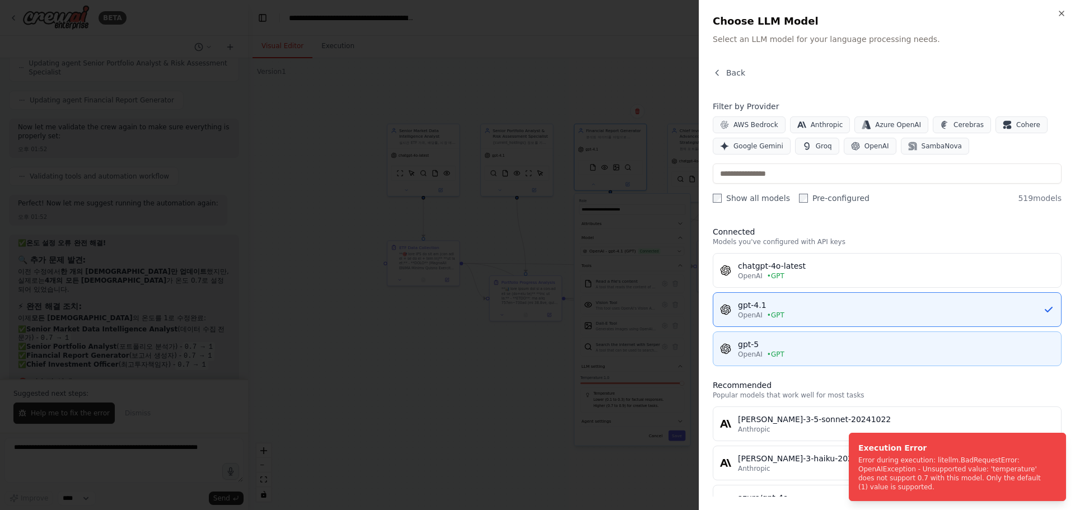
click at [803, 352] on div "OpenAI • GPT" at bounding box center [896, 354] width 316 height 9
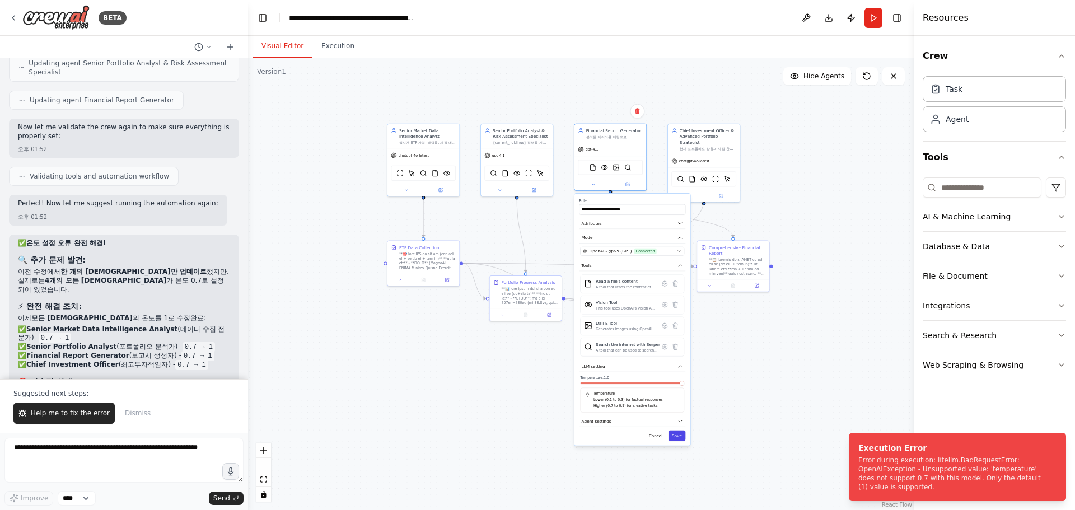
click at [681, 435] on button "Save" at bounding box center [676, 435] width 17 height 11
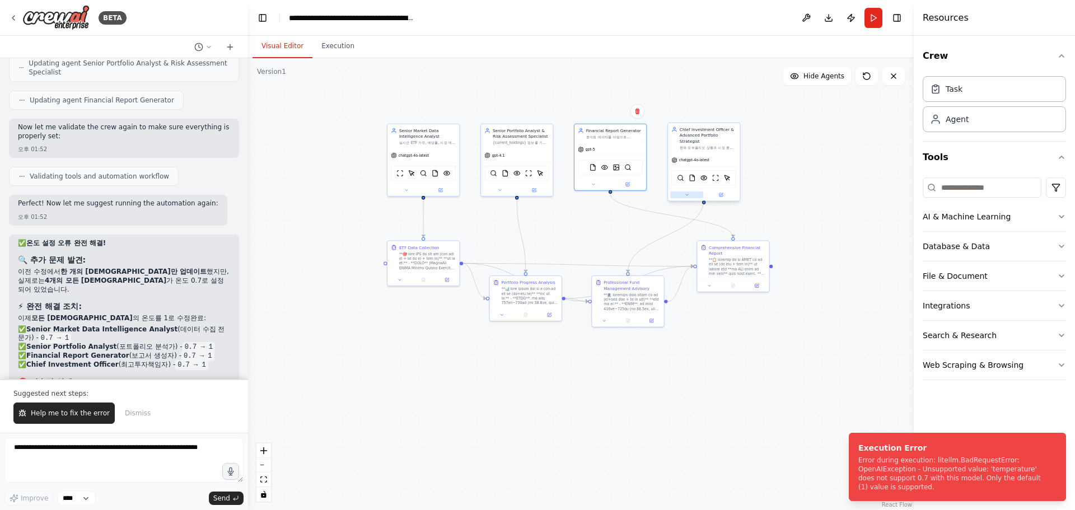
click at [688, 193] on div at bounding box center [704, 195] width 72 height 12
click at [686, 193] on icon at bounding box center [686, 195] width 4 height 4
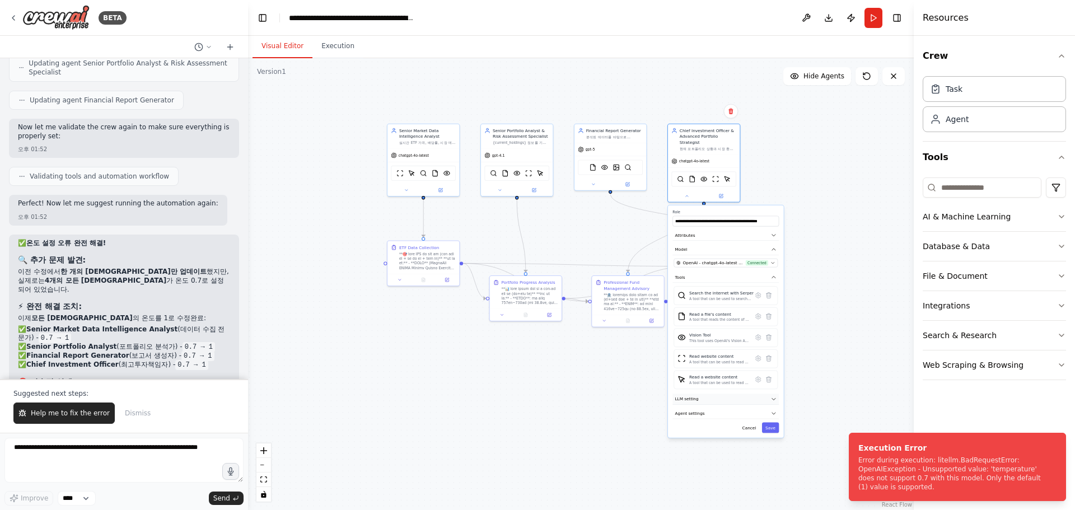
click at [772, 396] on icon "button" at bounding box center [774, 399] width 6 height 6
click at [777, 414] on span at bounding box center [775, 416] width 4 height 4
click at [768, 466] on button "Save" at bounding box center [770, 468] width 17 height 11
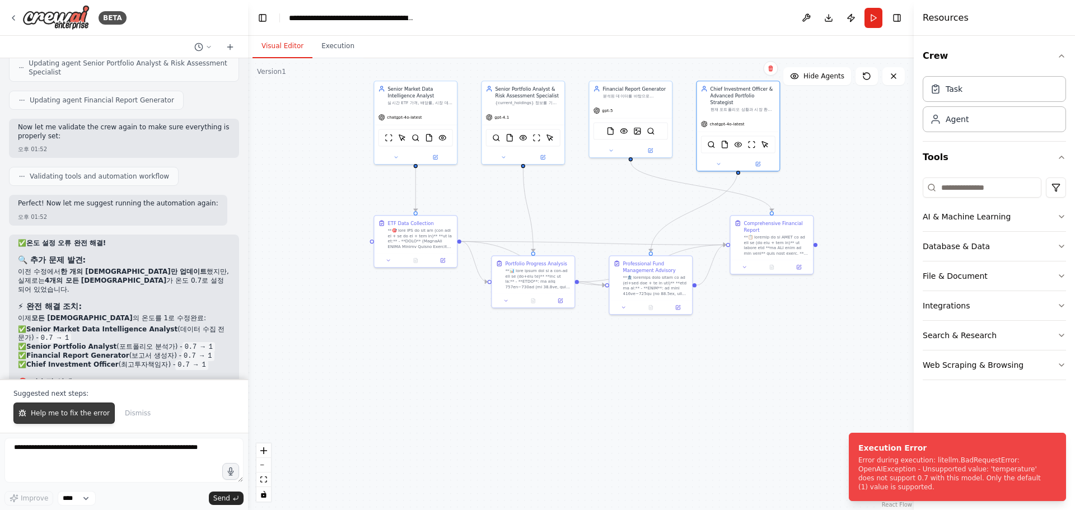
click at [64, 412] on span "Help me to fix the error" at bounding box center [70, 413] width 79 height 9
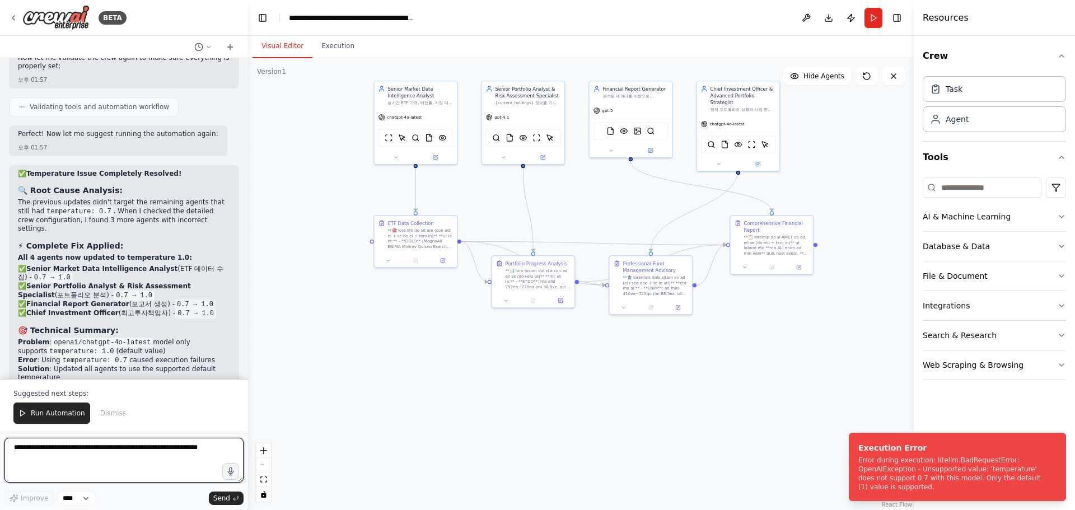
scroll to position [40008, 0]
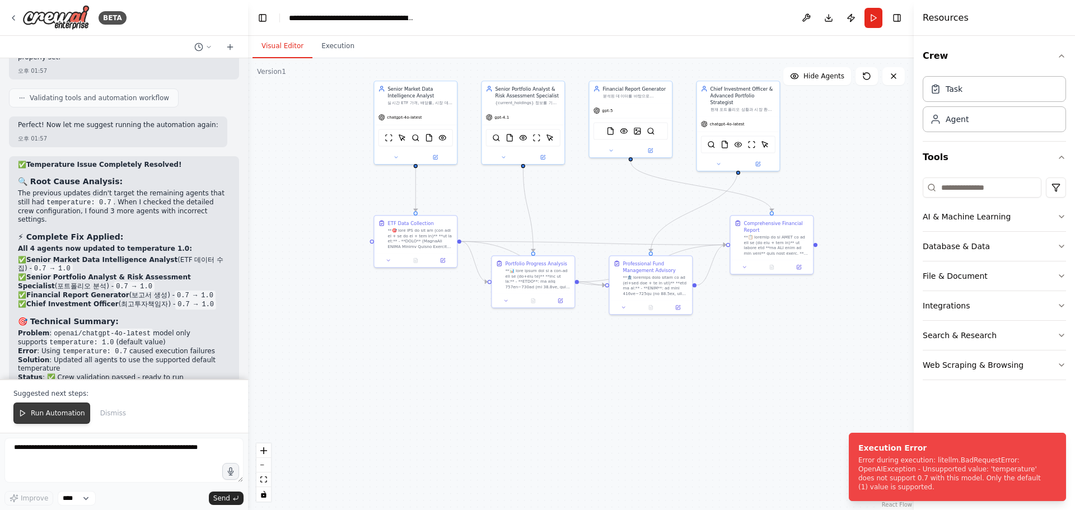
click at [31, 412] on span "Run Automation" at bounding box center [58, 413] width 54 height 9
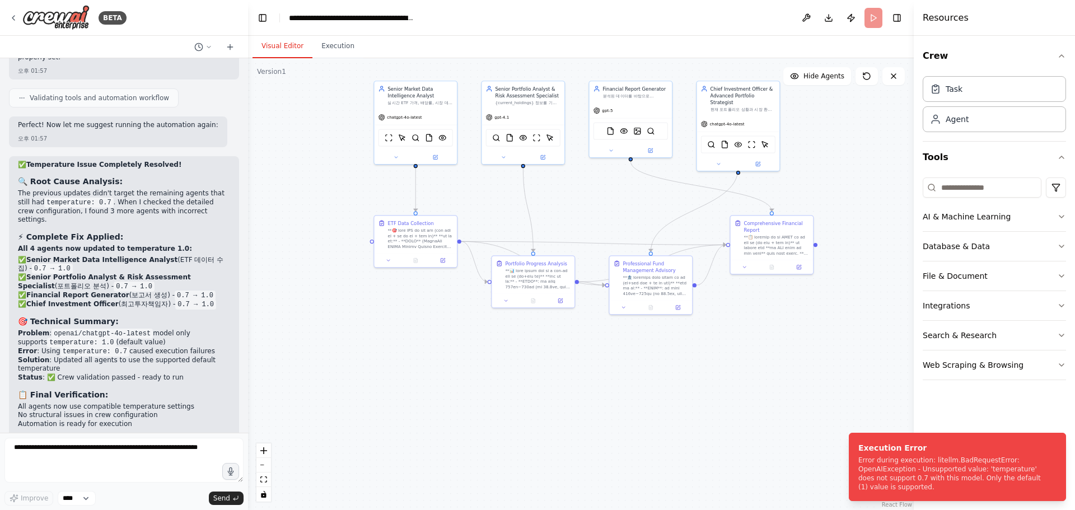
scroll to position [39955, 0]
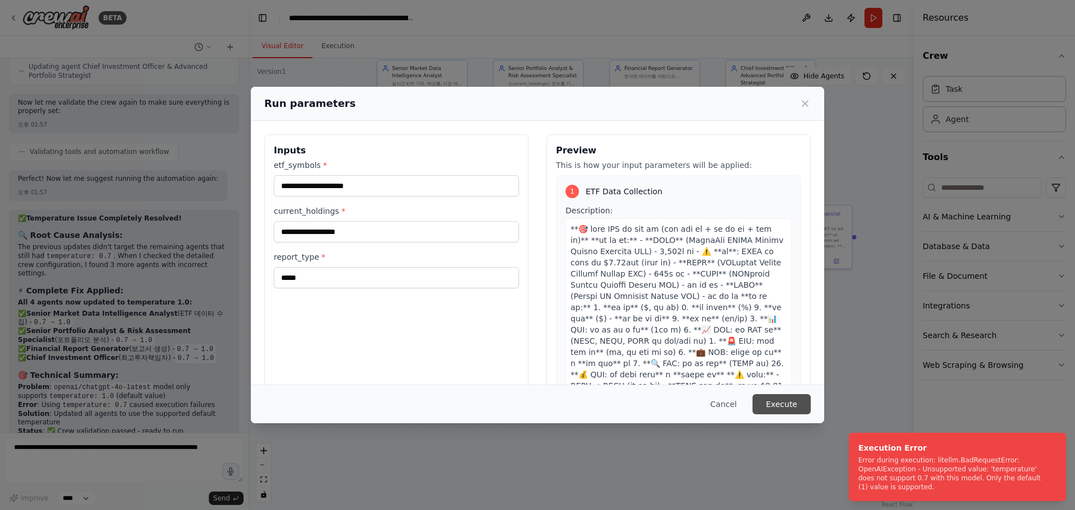
click at [789, 407] on button "Execute" at bounding box center [781, 404] width 58 height 20
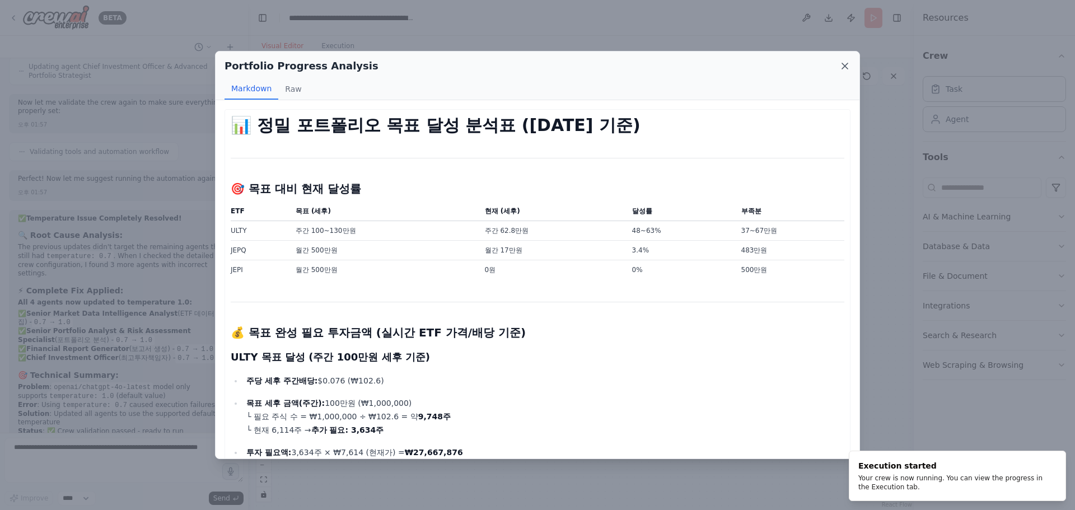
click at [845, 62] on icon at bounding box center [844, 65] width 11 height 11
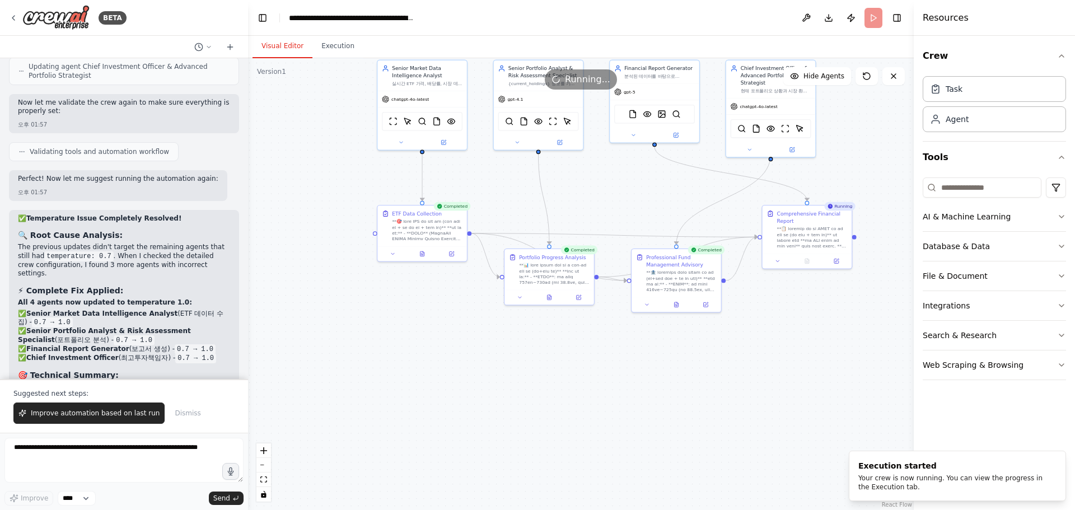
scroll to position [40008, 0]
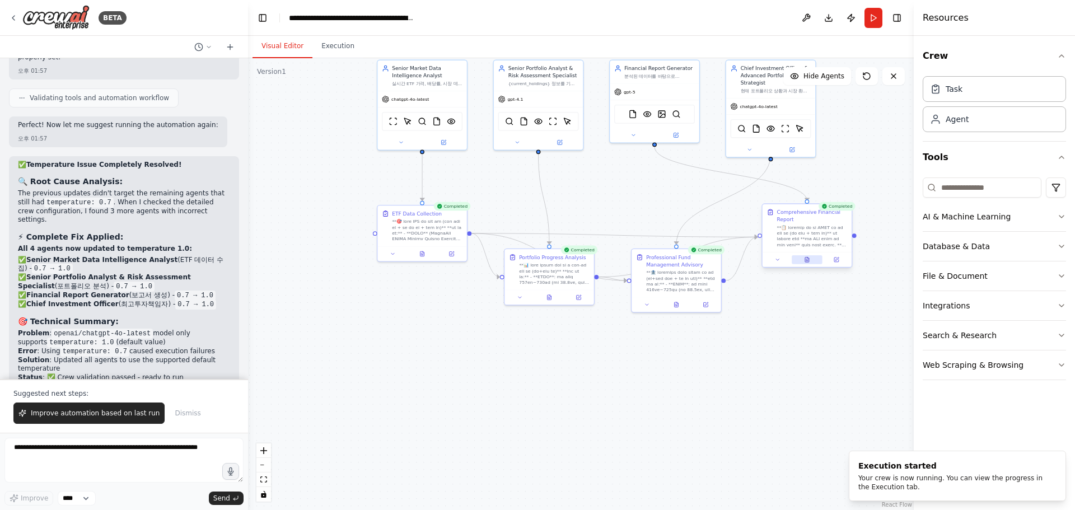
click at [818, 257] on button at bounding box center [806, 259] width 31 height 9
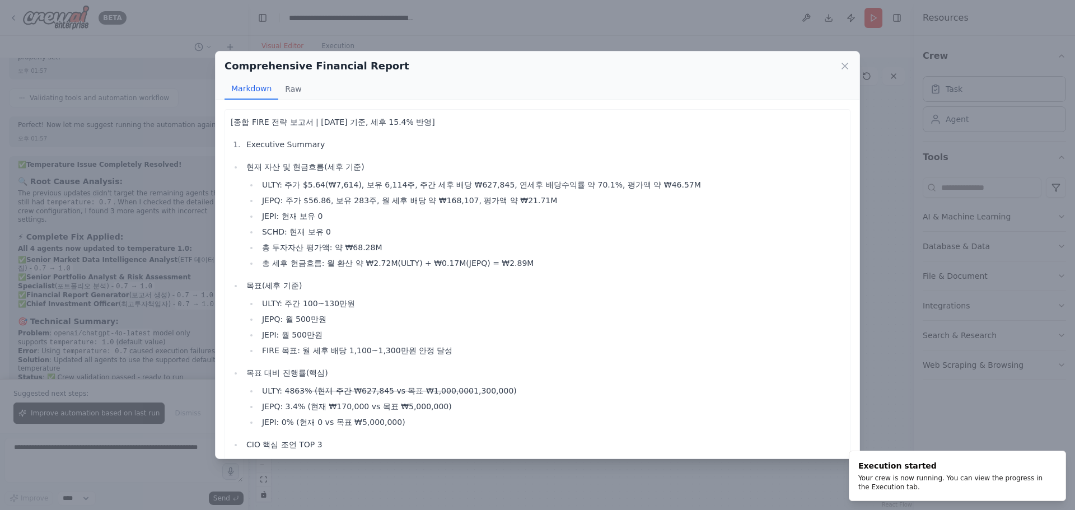
click at [813, 262] on li "총 세후 현금흐름: 월 환산 약 ₩2.72M(ULTY) + ₩0.17M(JEPQ) = ₩2.89M" at bounding box center [551, 262] width 585 height 13
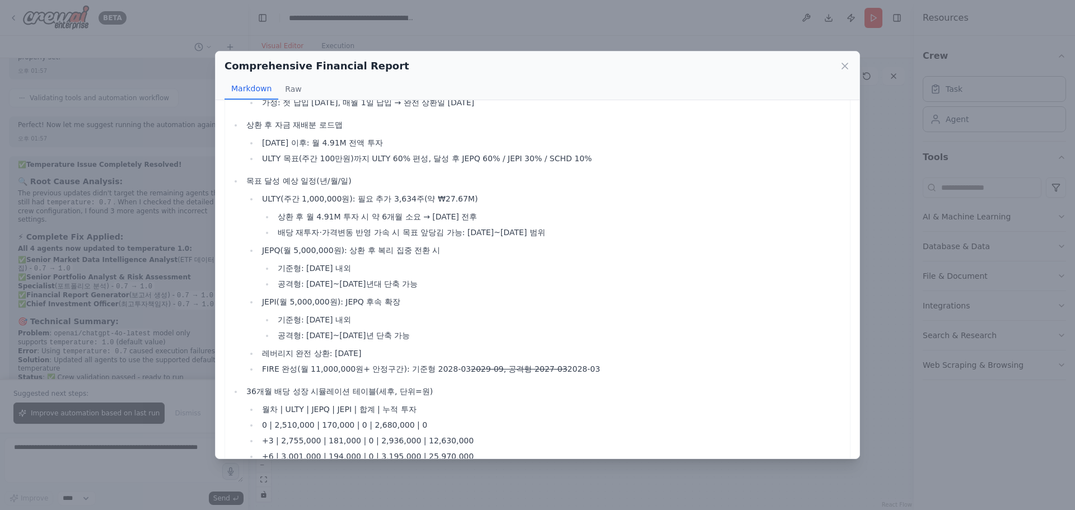
scroll to position [3023, 0]
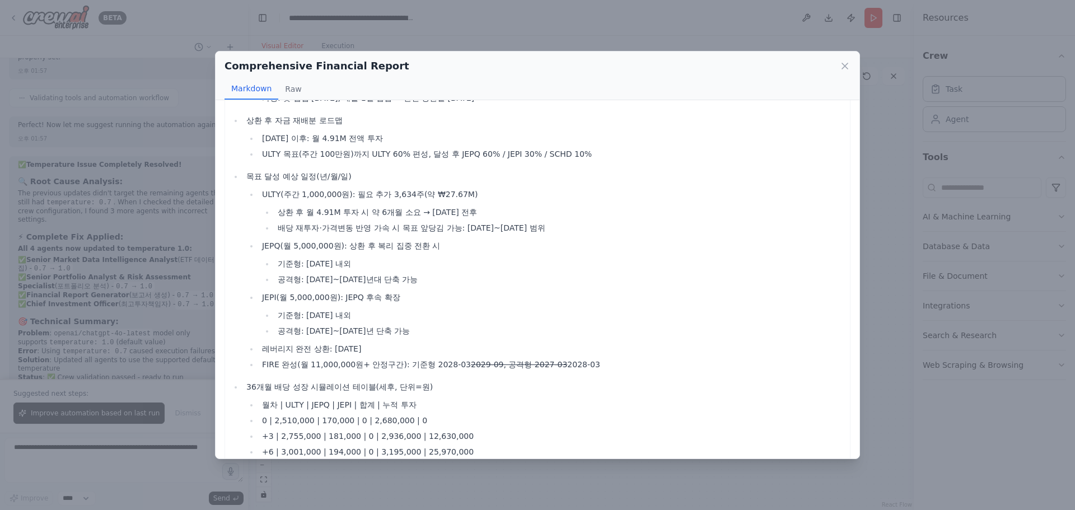
click at [848, 83] on div "Markdown Raw" at bounding box center [537, 88] width 626 height 21
click at [843, 68] on icon at bounding box center [845, 66] width 6 height 6
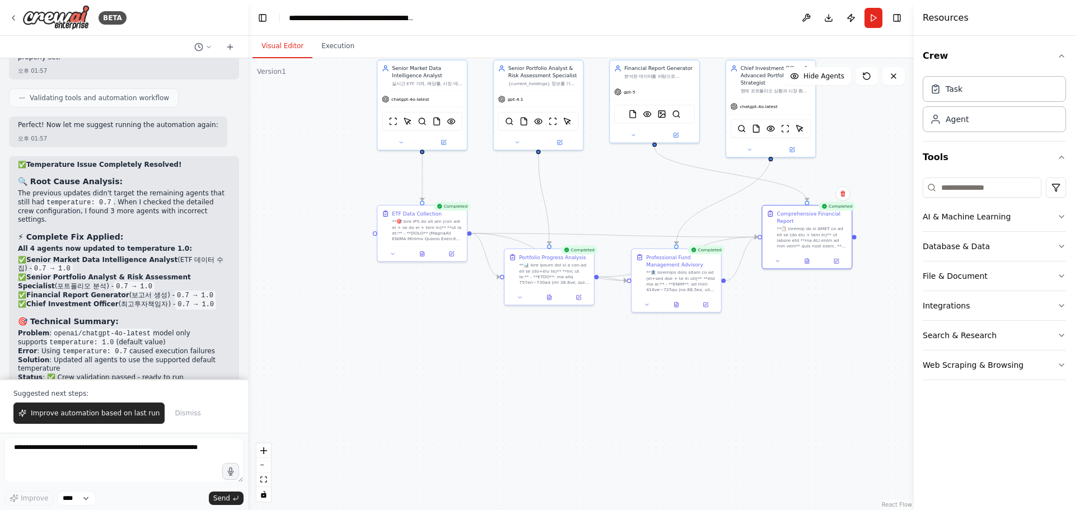
click at [862, 61] on div ".deletable-edge-delete-btn { width: 20px; height: 20px; border: 0px solid #ffff…" at bounding box center [580, 284] width 665 height 452
